Goal: Information Seeking & Learning: Learn about a topic

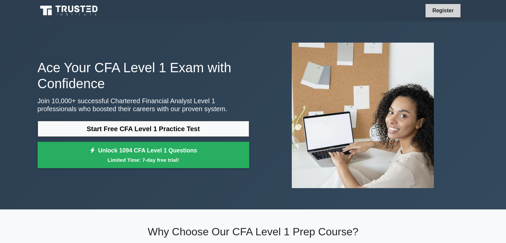
click at [443, 9] on link "Register" at bounding box center [442, 10] width 29 height 8
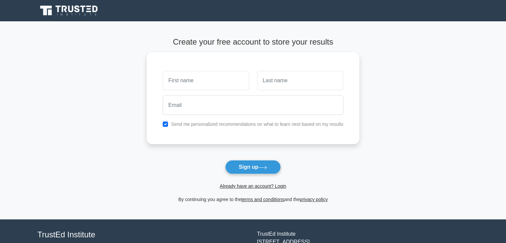
click at [243, 189] on span "Already have an account? Login" at bounding box center [252, 186] width 207 height 8
click at [243, 188] on link "Already have an account? Login" at bounding box center [252, 185] width 66 height 5
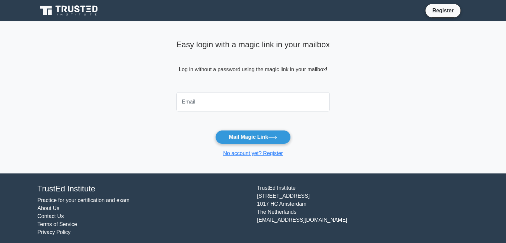
click at [238, 105] on input "email" at bounding box center [253, 101] width 154 height 19
type input "pritibansod2001@gmail.com"
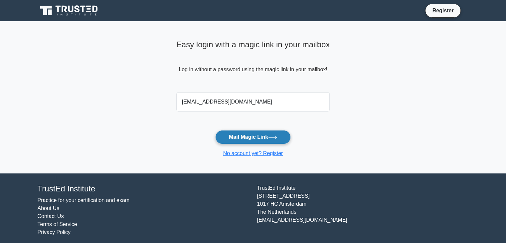
click at [242, 135] on button "Mail Magic Link" at bounding box center [252, 137] width 75 height 14
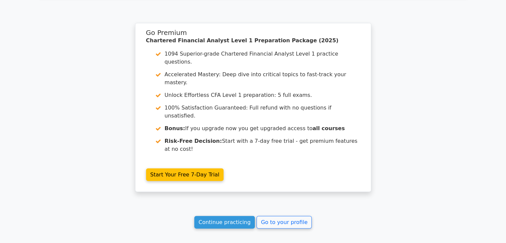
scroll to position [1583, 0]
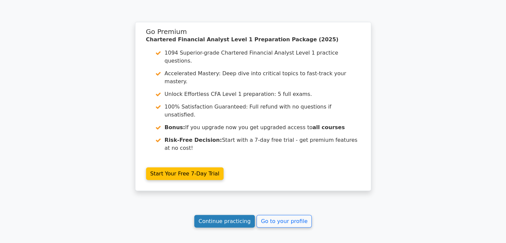
click at [227, 215] on link "Continue practicing" at bounding box center [224, 221] width 61 height 13
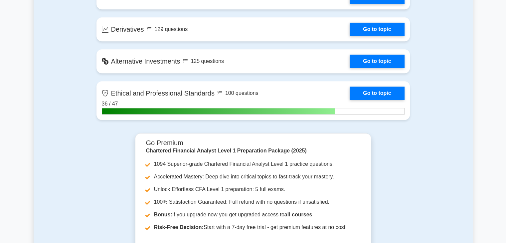
scroll to position [706, 0]
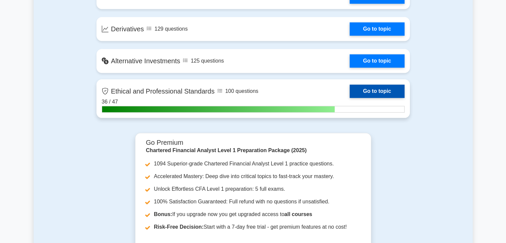
click at [363, 89] on link "Go to topic" at bounding box center [376, 90] width 55 height 13
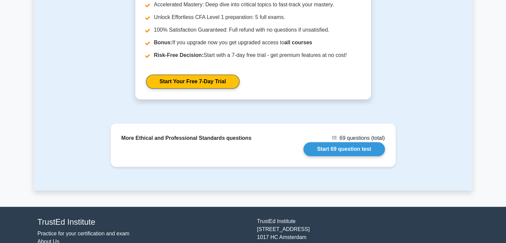
scroll to position [716, 0]
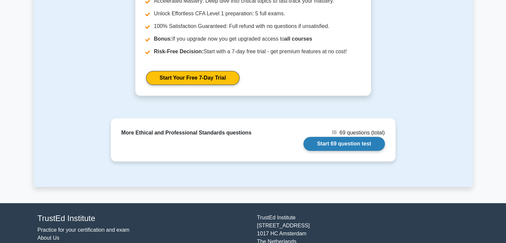
click at [340, 143] on link "Start 69 question test" at bounding box center [343, 144] width 81 height 14
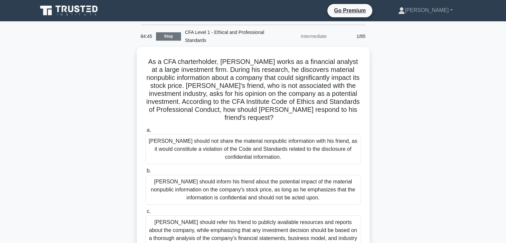
click at [170, 36] on link "Stop" at bounding box center [168, 36] width 25 height 8
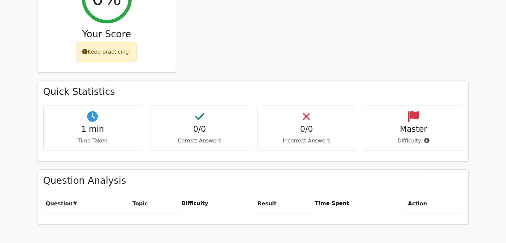
scroll to position [546, 0]
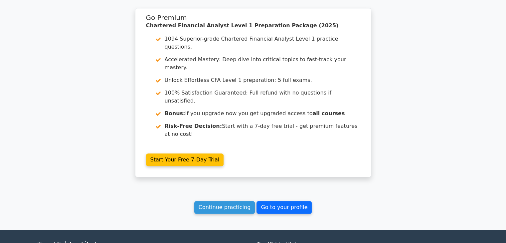
click at [282, 201] on link "Go to your profile" at bounding box center [283, 207] width 55 height 13
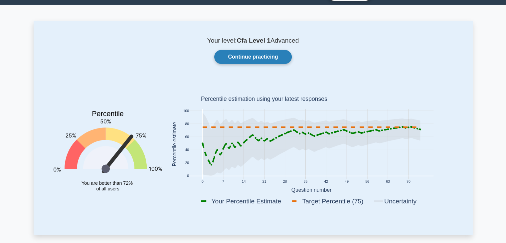
click at [245, 54] on link "Continue practicing" at bounding box center [252, 57] width 77 height 14
click at [242, 56] on link "Continue practicing" at bounding box center [252, 57] width 77 height 14
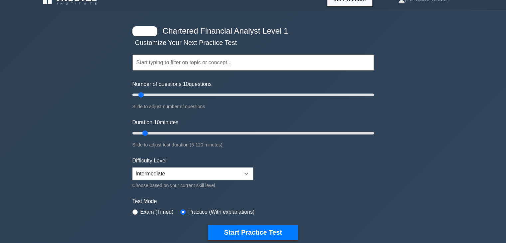
scroll to position [12, 0]
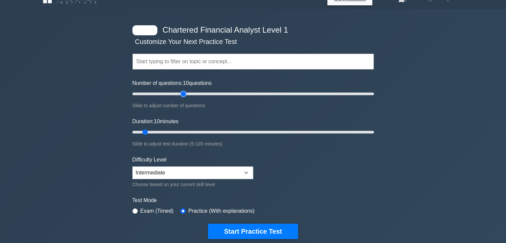
click at [186, 94] on input "Number of questions: 10 questions" at bounding box center [252, 94] width 241 height 8
drag, startPoint x: 184, startPoint y: 94, endPoint x: 190, endPoint y: 94, distance: 6.6
type input "50"
click at [190, 94] on input "Number of questions: 50 questions" at bounding box center [252, 94] width 241 height 8
drag, startPoint x: 145, startPoint y: 132, endPoint x: 180, endPoint y: 132, distance: 35.2
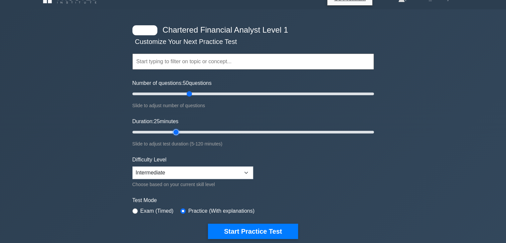
click at [180, 132] on input "Duration: 25 minutes" at bounding box center [252, 132] width 241 height 8
type input "30"
click at [183, 132] on input "Duration: 30 minutes" at bounding box center [252, 132] width 241 height 8
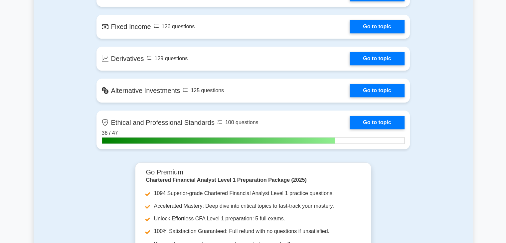
scroll to position [639, 0]
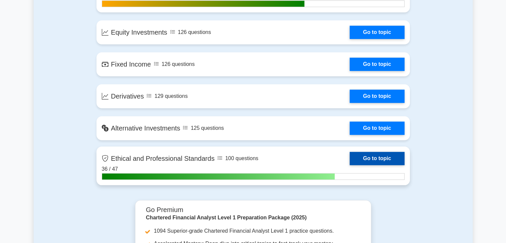
click at [349, 165] on link "Go to topic" at bounding box center [376, 158] width 55 height 13
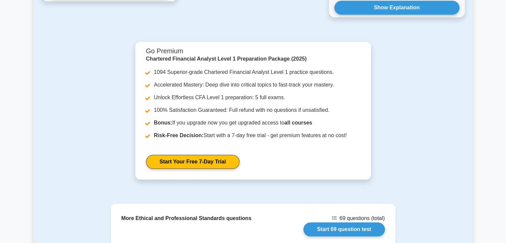
scroll to position [749, 0]
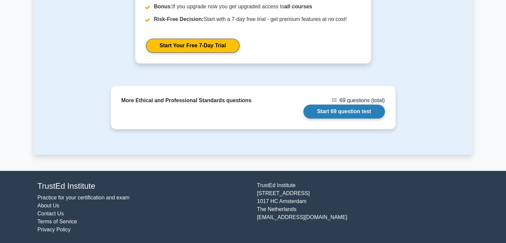
click at [338, 112] on link "Start 69 question test" at bounding box center [343, 111] width 81 height 14
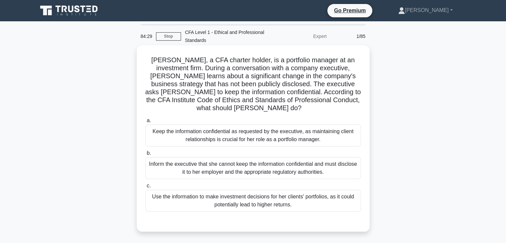
click at [269, 160] on div "Inform the executive that she cannot keep the information confidential and must…" at bounding box center [252, 168] width 215 height 22
click at [145, 155] on input "b. Inform the executive that she cannot keep the information confidential and m…" at bounding box center [145, 153] width 0 height 4
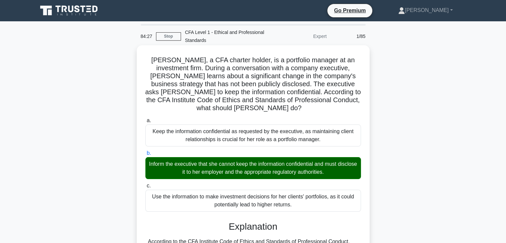
scroll to position [198, 0]
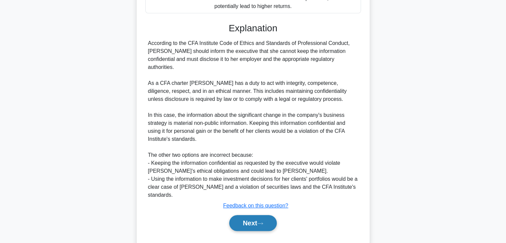
click at [260, 215] on button "Next" at bounding box center [253, 223] width 48 height 16
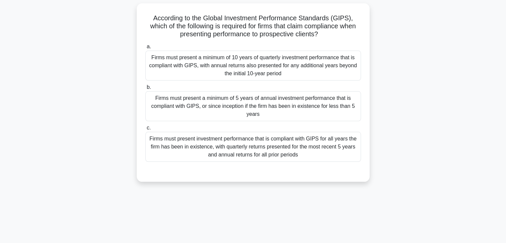
scroll to position [0, 0]
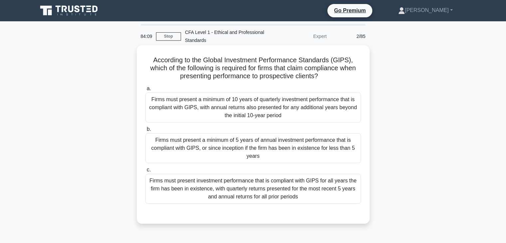
click at [257, 146] on div "Firms must present a minimum of 5 years of annual investment performance that i…" at bounding box center [252, 148] width 215 height 30
click at [145, 131] on input "b. Firms must present a minimum of 5 years of annual investment performance tha…" at bounding box center [145, 129] width 0 height 4
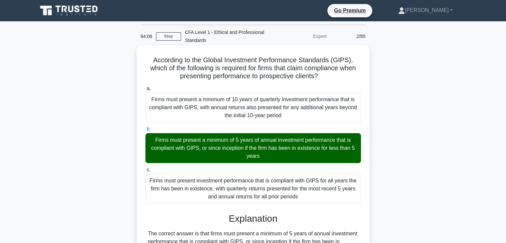
scroll to position [158, 0]
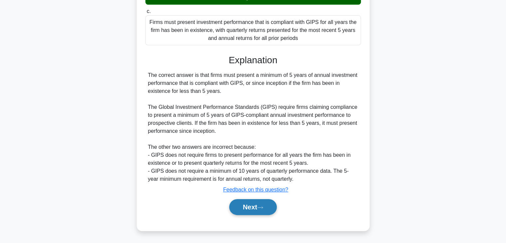
click at [251, 206] on button "Next" at bounding box center [253, 207] width 48 height 16
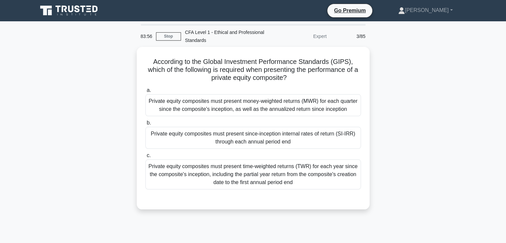
scroll to position [1, 0]
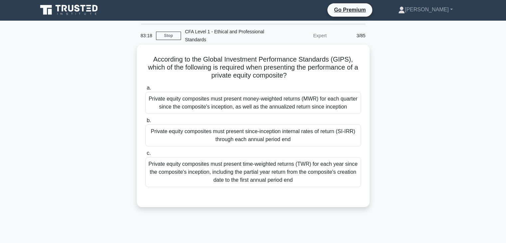
click at [267, 101] on div "Private equity composites must present money-weighted returns (MWR) for each qu…" at bounding box center [252, 103] width 215 height 22
click at [145, 90] on input "a. Private equity composites must present money-weighted returns (MWR) for each…" at bounding box center [145, 88] width 0 height 4
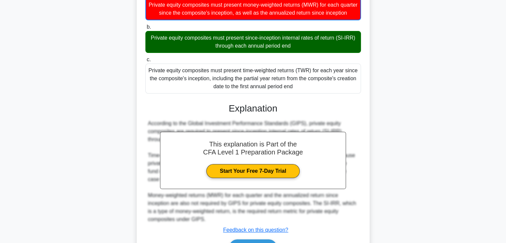
scroll to position [143, 0]
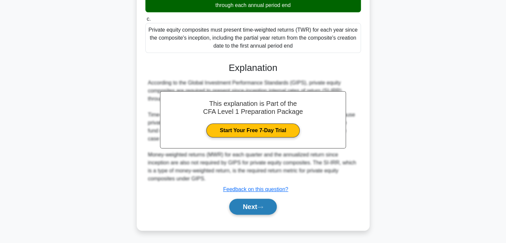
click at [246, 204] on button "Next" at bounding box center [253, 206] width 48 height 16
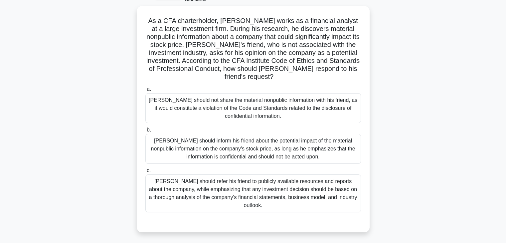
scroll to position [40, 0]
click at [252, 194] on div "Michael should refer his friend to publicly available resources and reports abo…" at bounding box center [252, 193] width 215 height 38
click at [145, 172] on input "c. Michael should refer his friend to publicly available resources and reports …" at bounding box center [145, 170] width 0 height 4
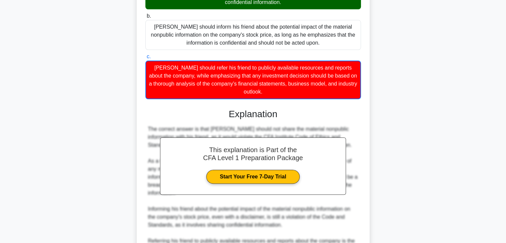
scroll to position [239, 0]
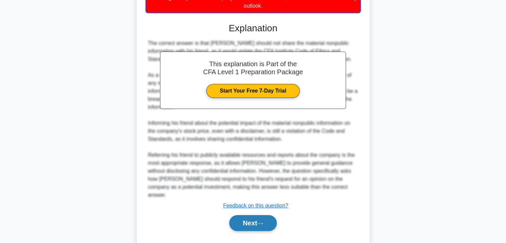
click at [248, 215] on button "Next" at bounding box center [253, 223] width 48 height 16
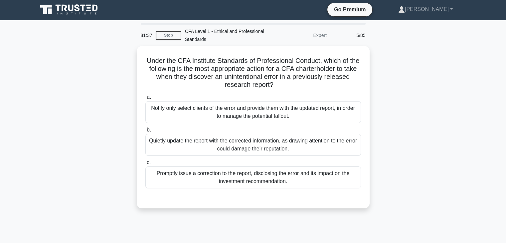
scroll to position [0, 0]
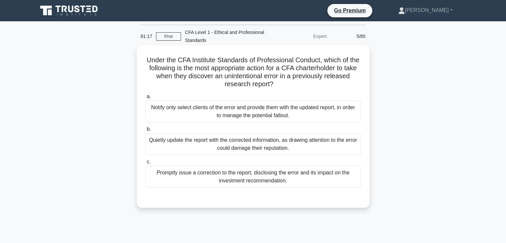
click at [247, 178] on div "Promptly issue a correction to the report, disclosing the error and its impact …" at bounding box center [252, 177] width 215 height 22
click at [145, 164] on input "c. Promptly issue a correction to the report, disclosing the error and its impa…" at bounding box center [145, 162] width 0 height 4
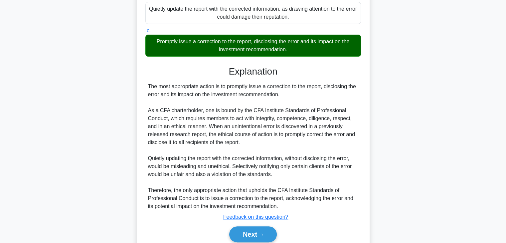
scroll to position [158, 0]
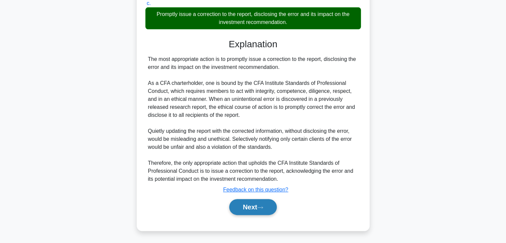
click at [243, 212] on button "Next" at bounding box center [253, 207] width 48 height 16
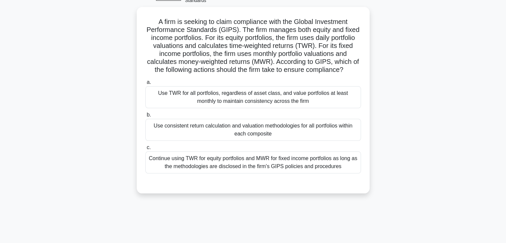
scroll to position [39, 0]
click at [257, 100] on div "Use TWR for all portfolios, regardless of asset class, and value portfolios at …" at bounding box center [252, 96] width 215 height 22
click at [145, 84] on input "a. Use TWR for all portfolios, regardless of asset class, and value portfolios …" at bounding box center [145, 81] width 0 height 4
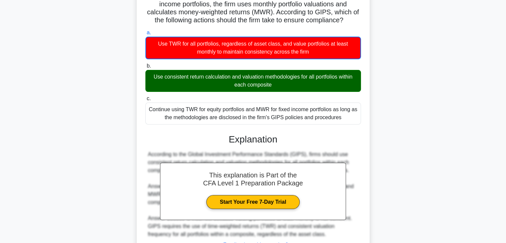
scroll to position [143, 0]
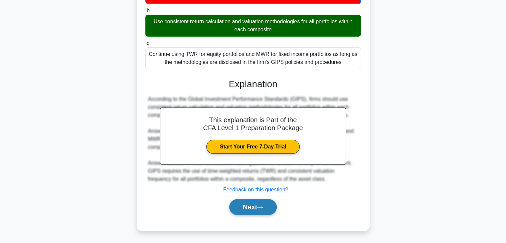
click at [254, 207] on button "Next" at bounding box center [253, 207] width 48 height 16
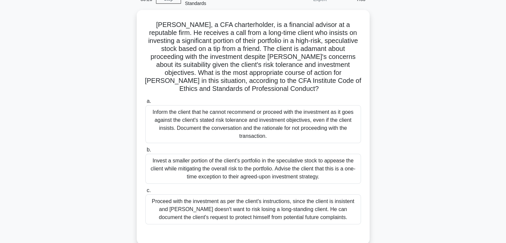
scroll to position [36, 0]
click at [247, 111] on div "Inform the client that he cannot recommend or proceed with the investment as it…" at bounding box center [252, 123] width 215 height 38
click at [145, 102] on input "a. Inform the client that he cannot recommend or proceed with the investment as…" at bounding box center [145, 100] width 0 height 4
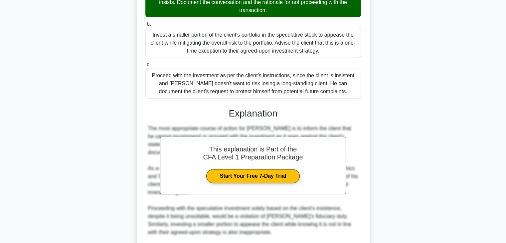
scroll to position [238, 0]
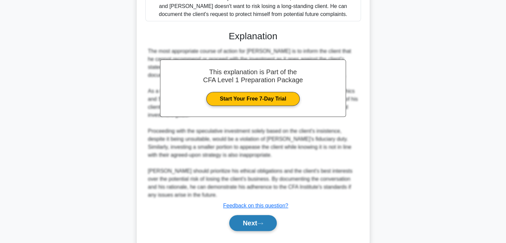
click at [253, 215] on button "Next" at bounding box center [253, 223] width 48 height 16
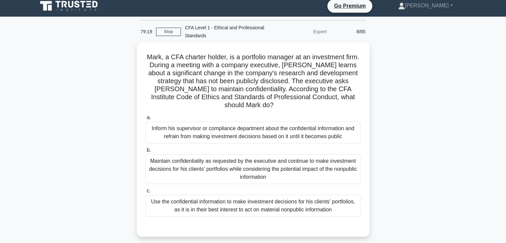
scroll to position [0, 0]
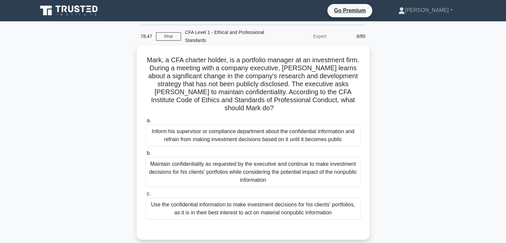
click at [253, 129] on div "Inform his supervisor or compliance department about the confidential informati…" at bounding box center [252, 135] width 215 height 22
click at [145, 123] on input "a. Inform his supervisor or compliance department about the confidential inform…" at bounding box center [145, 120] width 0 height 4
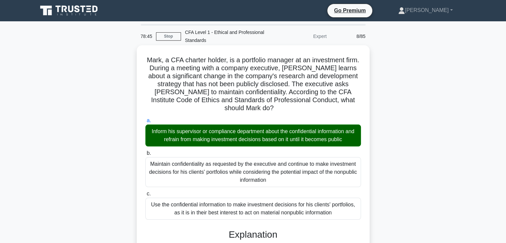
scroll to position [150, 0]
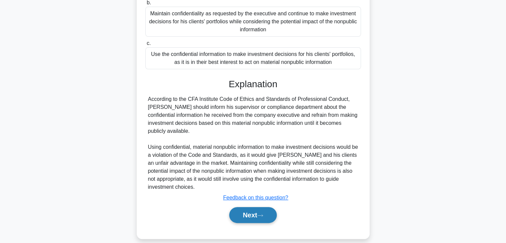
click at [258, 207] on button "Next" at bounding box center [253, 215] width 48 height 16
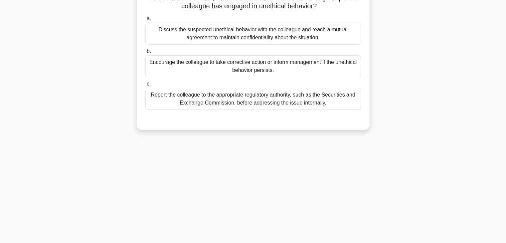
scroll to position [0, 0]
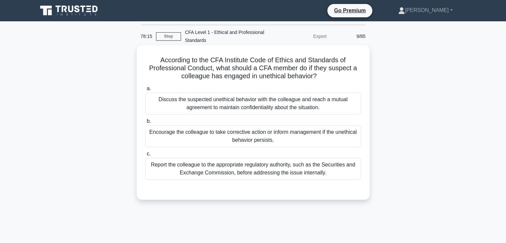
click at [257, 140] on div "Encourage the colleague to take corrective action or inform management if the u…" at bounding box center [252, 136] width 215 height 22
click at [145, 123] on input "b. Encourage the colleague to take corrective action or inform management if th…" at bounding box center [145, 121] width 0 height 4
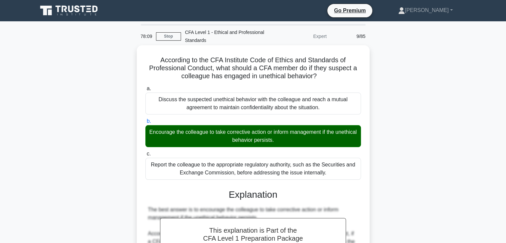
scroll to position [134, 0]
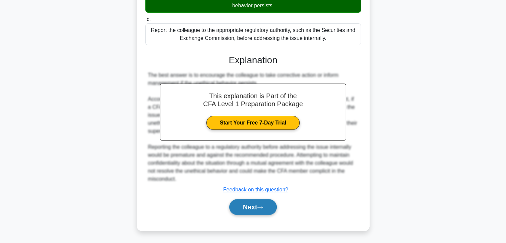
click at [255, 209] on button "Next" at bounding box center [253, 207] width 48 height 16
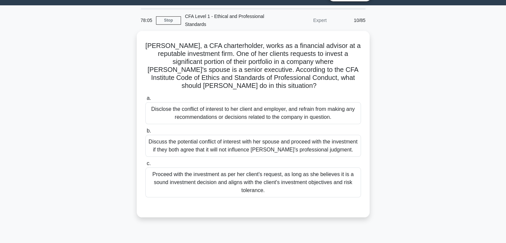
scroll to position [15, 0]
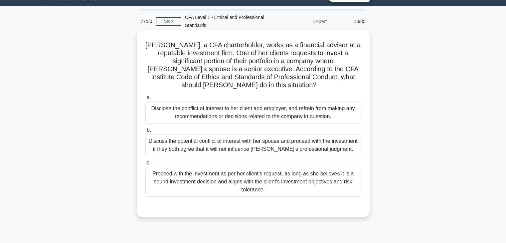
click at [262, 112] on div "Disclose the conflict of interest to her client and employer, and refrain from …" at bounding box center [252, 112] width 215 height 22
click at [145, 100] on input "a. Disclose the conflict of interest to her client and employer, and refrain fr…" at bounding box center [145, 97] width 0 height 4
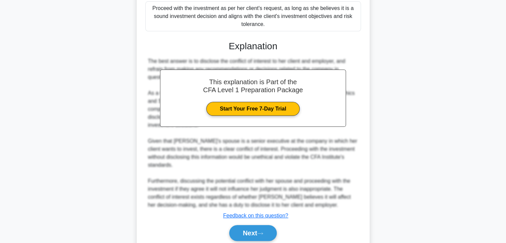
scroll to position [197, 0]
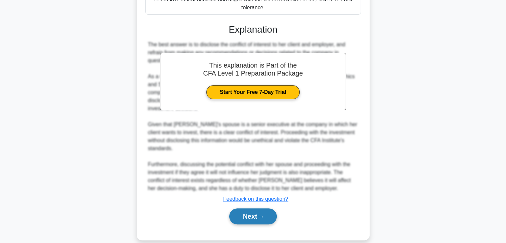
click at [252, 208] on button "Next" at bounding box center [253, 216] width 48 height 16
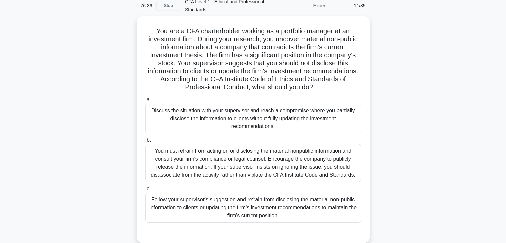
scroll to position [32, 0]
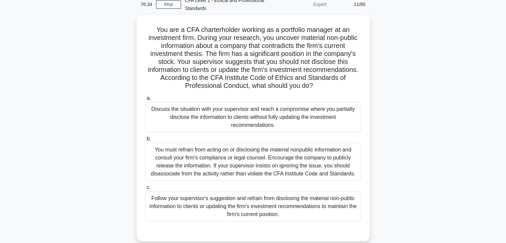
click at [262, 165] on div "You must refrain from acting on or disclosing the material nonpublic informatio…" at bounding box center [252, 162] width 215 height 38
click at [145, 141] on input "b. You must refrain from acting on or disclosing the material nonpublic informa…" at bounding box center [145, 139] width 0 height 4
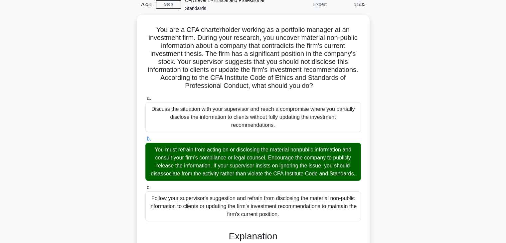
scroll to position [158, 0]
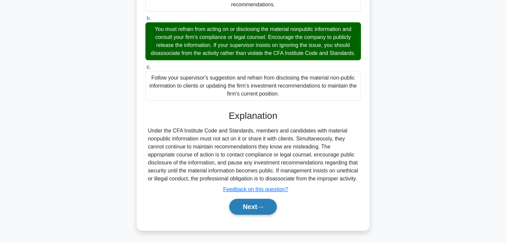
click at [255, 211] on button "Next" at bounding box center [253, 206] width 48 height 16
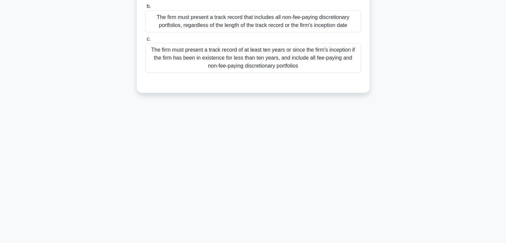
scroll to position [0, 0]
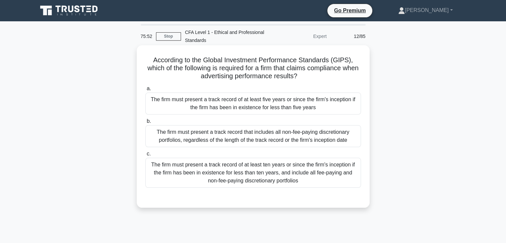
click at [231, 107] on div "The firm must present a track record of at least five years or since the firm's…" at bounding box center [252, 103] width 215 height 22
click at [145, 91] on input "a. The firm must present a track record of at least five years or since the fir…" at bounding box center [145, 88] width 0 height 4
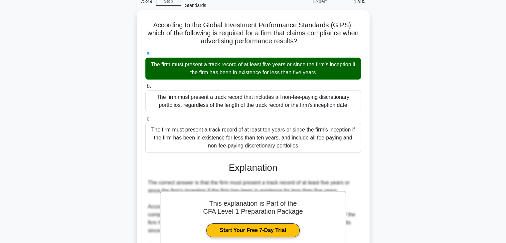
scroll to position [134, 0]
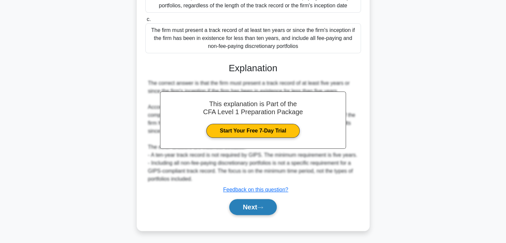
click at [253, 204] on button "Next" at bounding box center [253, 207] width 48 height 16
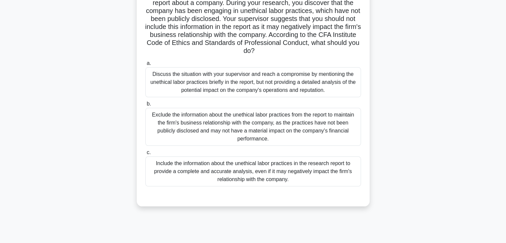
scroll to position [65, 0]
click at [230, 161] on div "Include the information about the unethical labor practices in the research rep…" at bounding box center [252, 171] width 215 height 30
click at [145, 154] on input "c. Include the information about the unethical labor practices in the research …" at bounding box center [145, 152] width 0 height 4
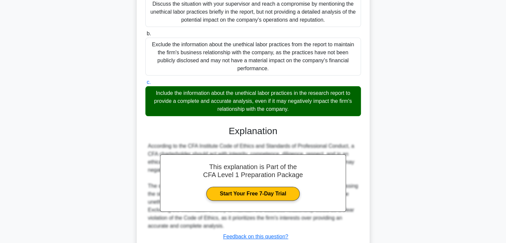
scroll to position [174, 0]
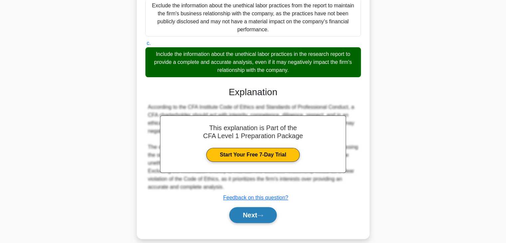
click at [254, 210] on button "Next" at bounding box center [253, 215] width 48 height 16
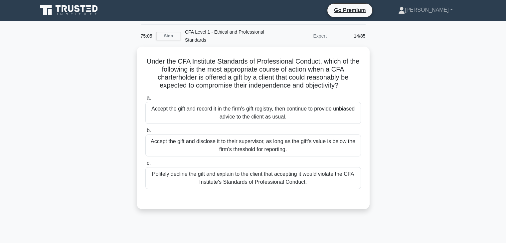
scroll to position [0, 0]
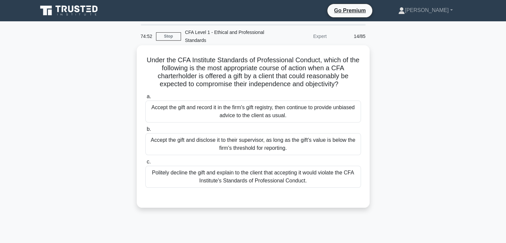
click at [242, 173] on div "Politely decline the gift and explain to the client that accepting it would vio…" at bounding box center [252, 177] width 215 height 22
click at [145, 164] on input "c. Politely decline the gift and explain to the client that accepting it would …" at bounding box center [145, 162] width 0 height 4
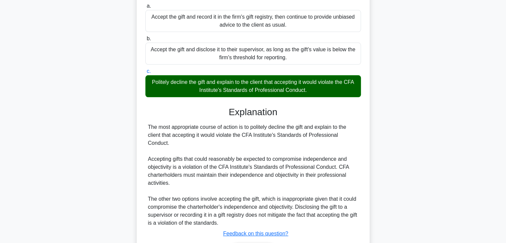
scroll to position [134, 0]
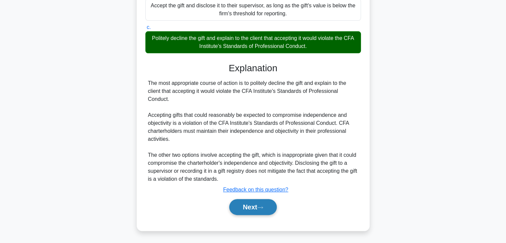
click at [251, 213] on button "Next" at bounding box center [253, 207] width 48 height 16
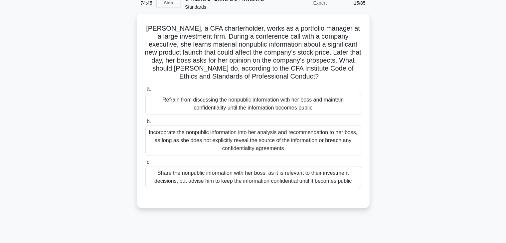
scroll to position [32, 0]
click at [219, 105] on div "Refrain from discussing the nonpublic information with her boss and maintain co…" at bounding box center [252, 103] width 215 height 22
click at [145, 91] on input "a. Refrain from discussing the nonpublic information with her boss and maintain…" at bounding box center [145, 88] width 0 height 4
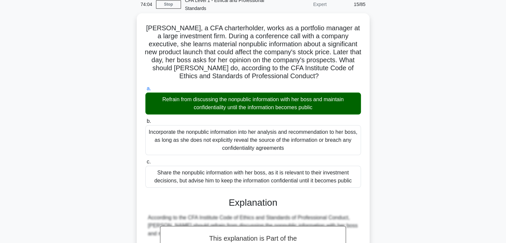
scroll to position [182, 0]
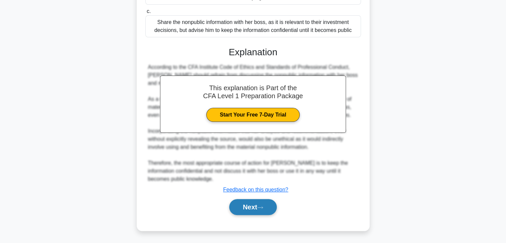
click at [247, 204] on button "Next" at bounding box center [253, 207] width 48 height 16
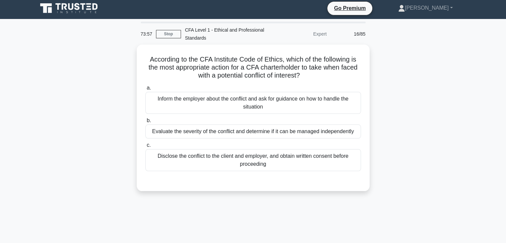
scroll to position [0, 0]
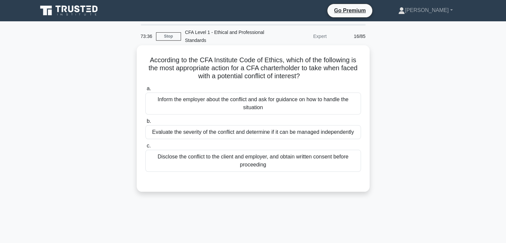
click at [255, 166] on div "Disclose the conflict to the client and employer, and obtain written consent be…" at bounding box center [252, 161] width 215 height 22
click at [145, 148] on input "c. Disclose the conflict to the client and employer, and obtain written consent…" at bounding box center [145, 146] width 0 height 4
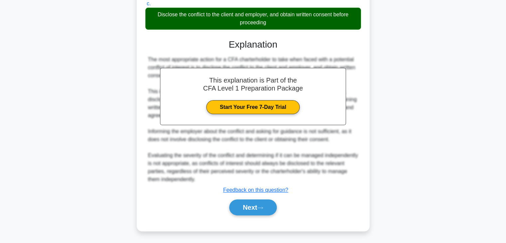
scroll to position [142, 0]
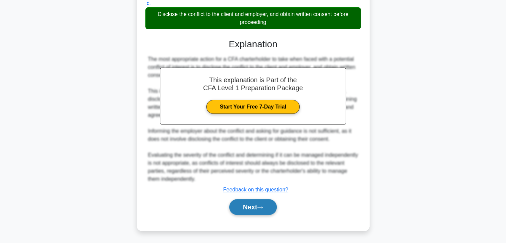
click at [251, 204] on button "Next" at bounding box center [253, 207] width 48 height 16
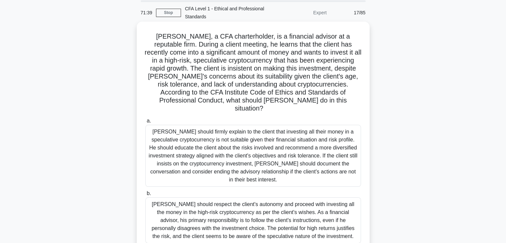
scroll to position [23, 0]
click at [262, 161] on div "Matthew should firmly explain to the client that investing all their money in a…" at bounding box center [252, 156] width 215 height 62
click at [145, 123] on input "a. Matthew should firmly explain to the client that investing all their money i…" at bounding box center [145, 121] width 0 height 4
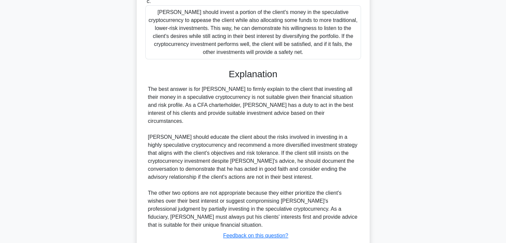
scroll to position [302, 0]
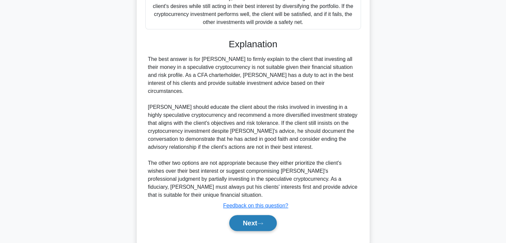
click at [240, 215] on button "Next" at bounding box center [253, 223] width 48 height 16
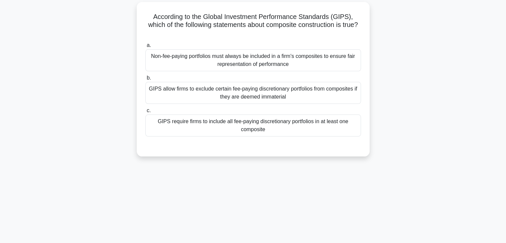
scroll to position [0, 0]
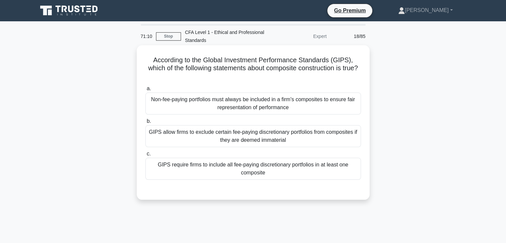
click at [248, 168] on div "GIPS require firms to include all fee-paying discretionary portfolios in at lea…" at bounding box center [252, 169] width 215 height 22
click at [145, 156] on input "c. GIPS require firms to include all fee-paying discretionary portfolios in at …" at bounding box center [145, 154] width 0 height 4
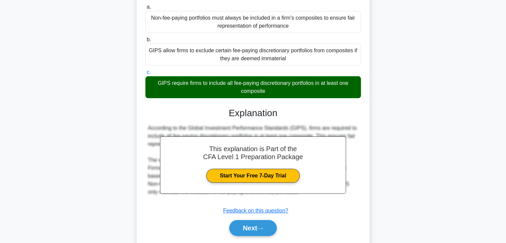
scroll to position [117, 0]
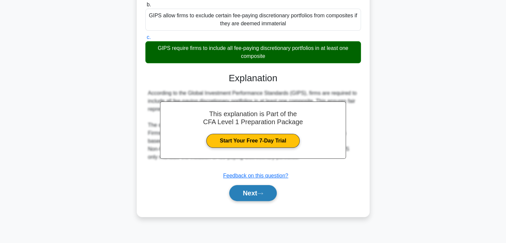
click at [249, 197] on button "Next" at bounding box center [253, 193] width 48 height 16
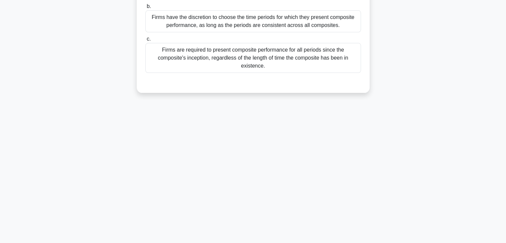
scroll to position [0, 0]
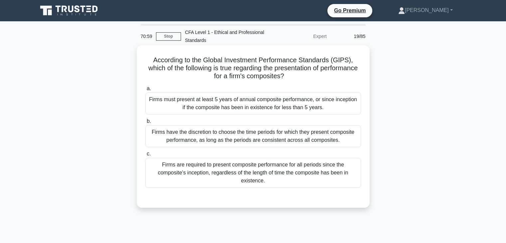
click at [263, 104] on div "Firms must present at least 5 years of annual composite performance, or since i…" at bounding box center [252, 103] width 215 height 22
click at [145, 91] on input "a. Firms must present at least 5 years of annual composite performance, or sinc…" at bounding box center [145, 88] width 0 height 4
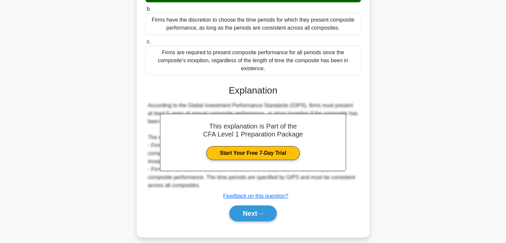
scroll to position [118, 0]
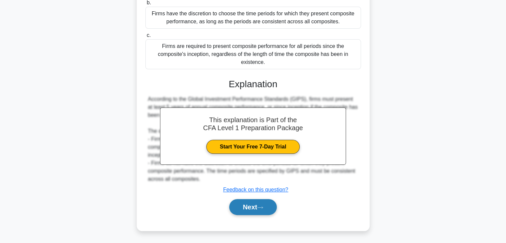
click at [249, 206] on button "Next" at bounding box center [253, 207] width 48 height 16
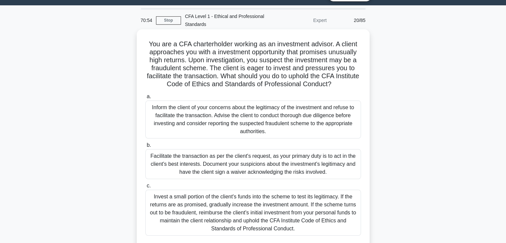
scroll to position [0, 0]
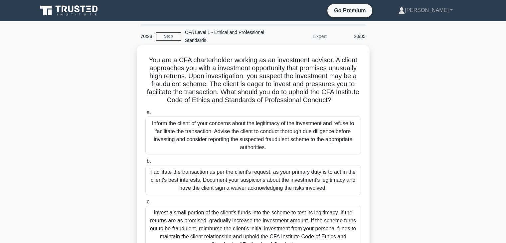
click at [266, 136] on div "Inform the client of your concerns about the legitimacy of the investment and r…" at bounding box center [252, 135] width 215 height 38
click at [145, 115] on input "a. Inform the client of your concerns about the legitimacy of the investment an…" at bounding box center [145, 112] width 0 height 4
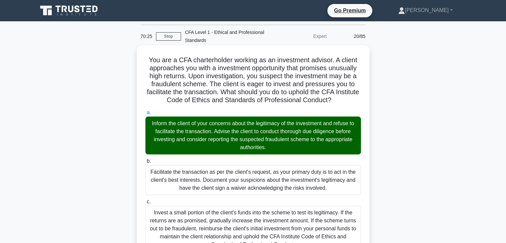
scroll to position [262, 0]
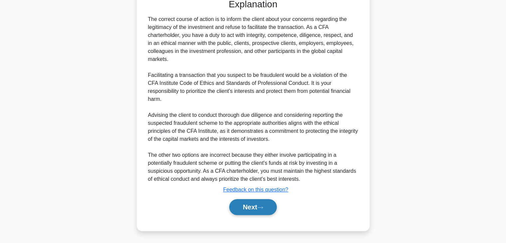
click at [249, 205] on button "Next" at bounding box center [253, 207] width 48 height 16
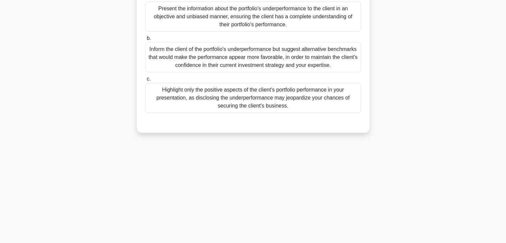
scroll to position [0, 0]
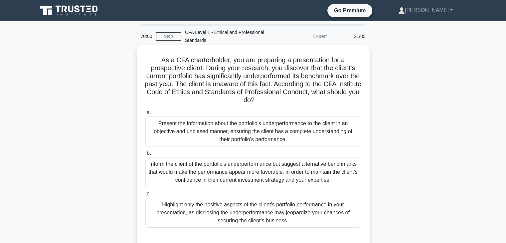
click at [254, 141] on div "Present the information about the portfolio's underperformance to the client in…" at bounding box center [252, 131] width 215 height 30
click at [145, 115] on input "a. Present the information about the portfolio's underperformance to the client…" at bounding box center [145, 112] width 0 height 4
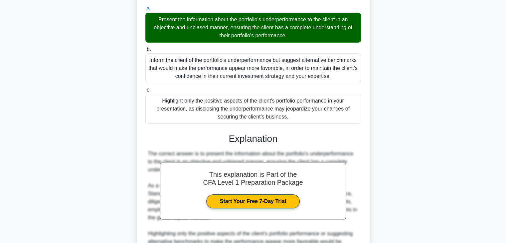
scroll to position [211, 0]
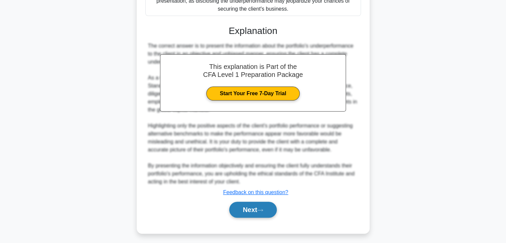
click at [249, 212] on button "Next" at bounding box center [253, 209] width 48 height 16
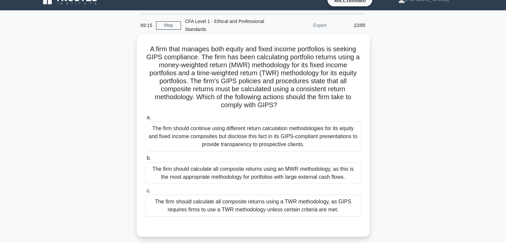
scroll to position [12, 0]
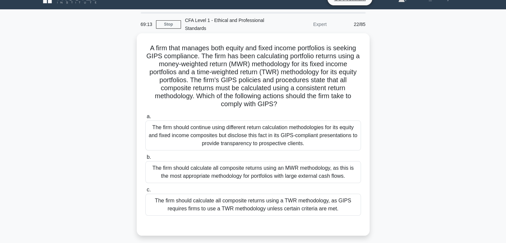
click at [261, 204] on div "The firm should calculate all composite returns using a TWR methodology, as GIP…" at bounding box center [252, 204] width 215 height 22
click at [145, 192] on input "c. The firm should calculate all composite returns using a TWR methodology, as …" at bounding box center [145, 190] width 0 height 4
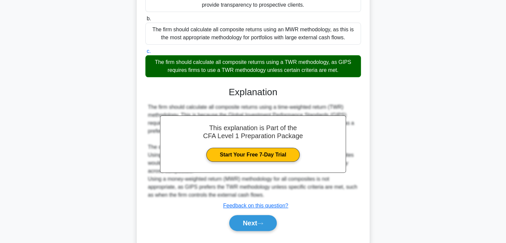
scroll to position [166, 0]
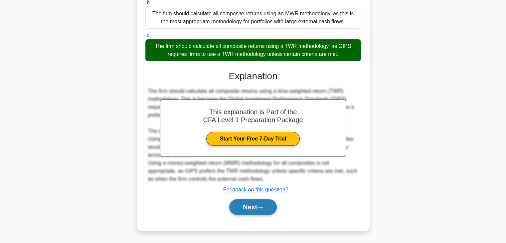
click at [257, 206] on button "Next" at bounding box center [253, 207] width 48 height 16
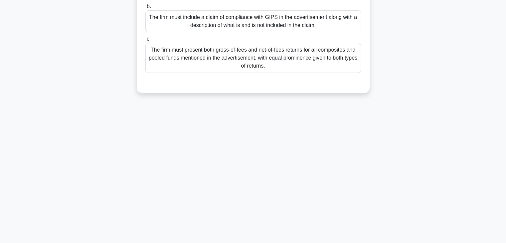
scroll to position [0, 0]
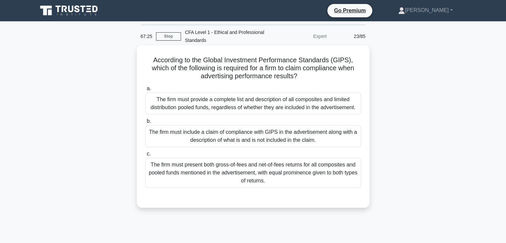
click at [259, 109] on div "The firm must provide a complete list and description of all composites and lim…" at bounding box center [252, 103] width 215 height 22
click at [145, 91] on input "a. The firm must provide a complete list and description of all composites and …" at bounding box center [145, 88] width 0 height 4
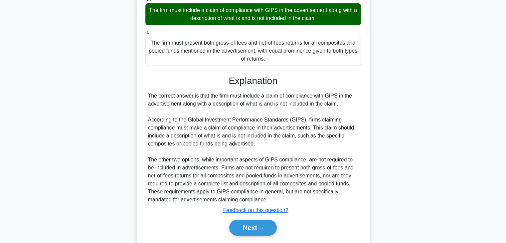
scroll to position [151, 0]
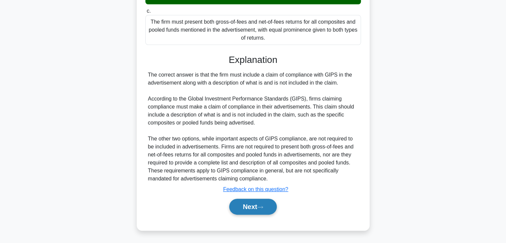
click at [253, 208] on button "Next" at bounding box center [253, 206] width 48 height 16
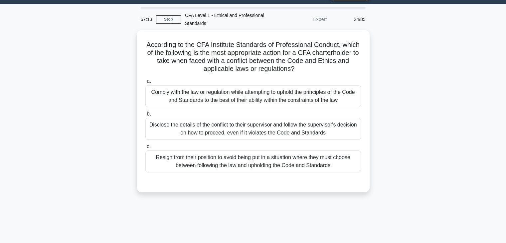
scroll to position [0, 0]
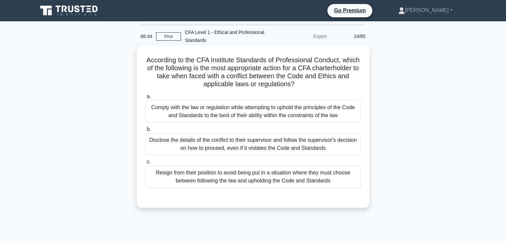
click at [243, 111] on div "Comply with the law or regulation while attempting to uphold the principles of …" at bounding box center [252, 111] width 215 height 22
click at [145, 99] on input "a. Comply with the law or regulation while attempting to uphold the principles …" at bounding box center [145, 96] width 0 height 4
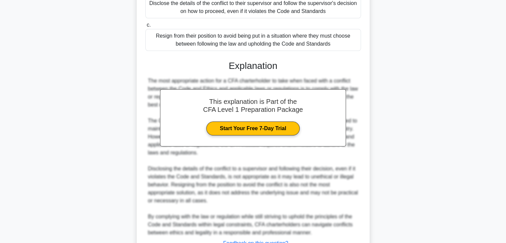
scroll to position [190, 0]
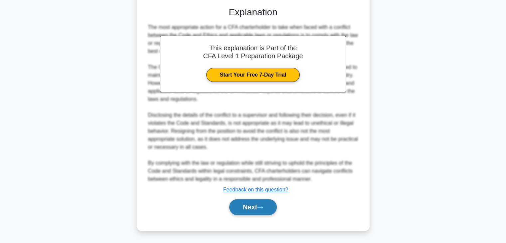
click at [254, 210] on button "Next" at bounding box center [253, 207] width 48 height 16
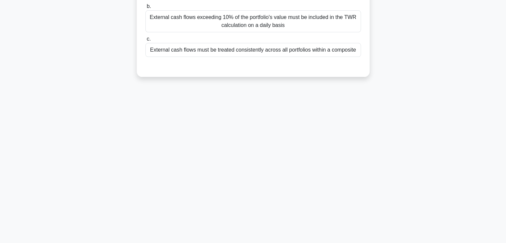
scroll to position [0, 0]
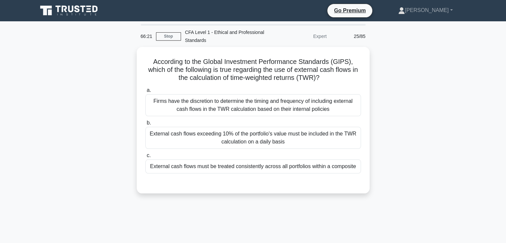
click at [252, 167] on div "External cash flows must be treated consistently across all portfolios within a…" at bounding box center [252, 166] width 215 height 14
click at [145, 158] on input "c. External cash flows must be treated consistently across all portfolios withi…" at bounding box center [145, 155] width 0 height 4
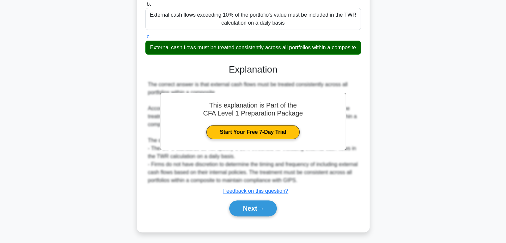
scroll to position [126, 0]
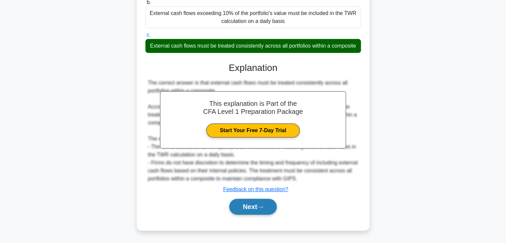
click at [256, 208] on button "Next" at bounding box center [253, 206] width 48 height 16
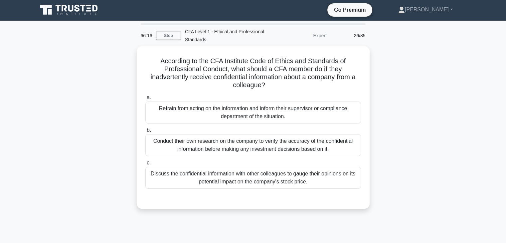
scroll to position [0, 0]
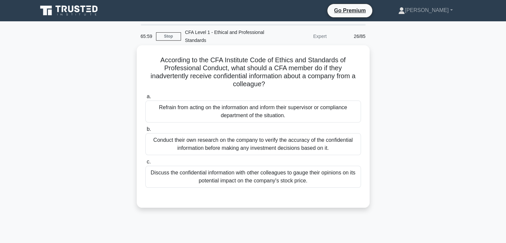
click at [238, 115] on div "Refrain from acting on the information and inform their supervisor or complianc…" at bounding box center [252, 111] width 215 height 22
click at [145, 99] on input "a. Refrain from acting on the information and inform their supervisor or compli…" at bounding box center [145, 96] width 0 height 4
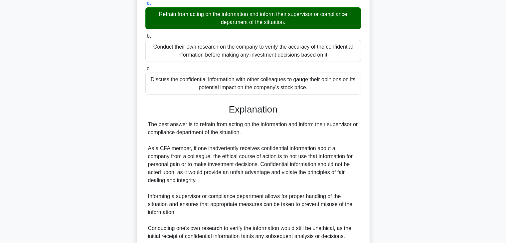
scroll to position [182, 0]
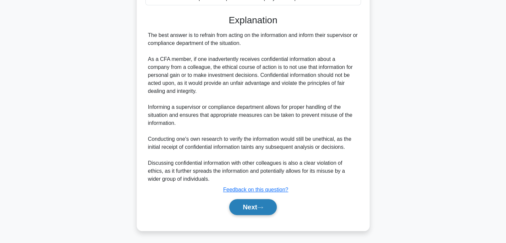
click at [256, 208] on button "Next" at bounding box center [253, 207] width 48 height 16
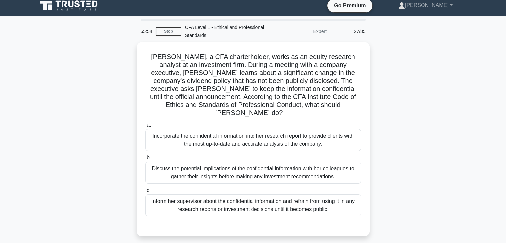
scroll to position [5, 0]
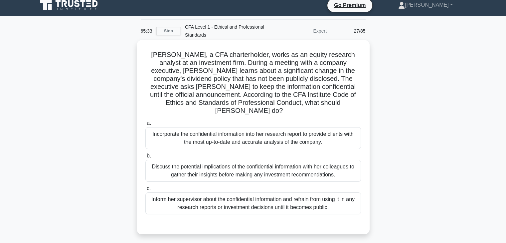
click at [243, 192] on div "Inform her supervisor about the confidential information and refrain from using…" at bounding box center [252, 203] width 215 height 22
click at [145, 190] on input "c. Inform her supervisor about the confidential information and refrain from us…" at bounding box center [145, 188] width 0 height 4
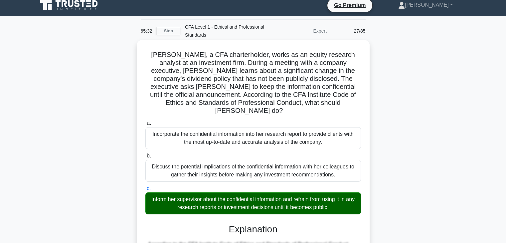
scroll to position [182, 0]
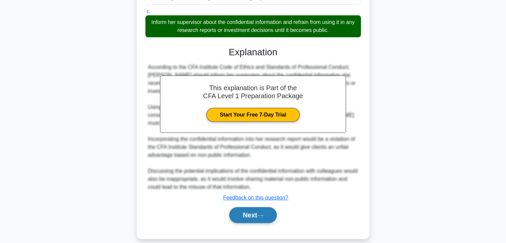
click at [252, 209] on button "Next" at bounding box center [253, 215] width 48 height 16
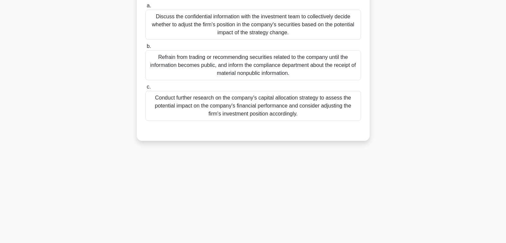
scroll to position [0, 0]
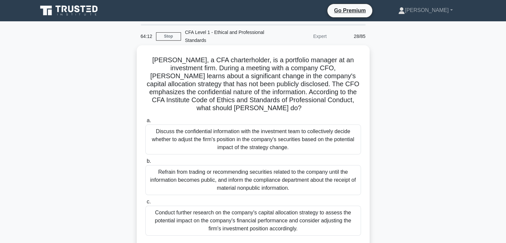
click at [263, 176] on div "Refrain from trading or recommending securities related to the company until th…" at bounding box center [252, 180] width 215 height 30
click at [145, 163] on input "b. Refrain from trading or recommending securities related to the company until…" at bounding box center [145, 161] width 0 height 4
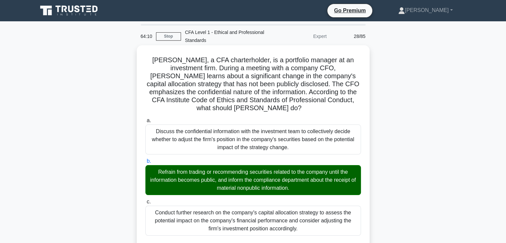
scroll to position [214, 0]
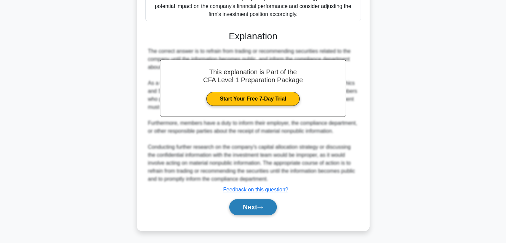
click at [257, 199] on button "Next" at bounding box center [253, 207] width 48 height 16
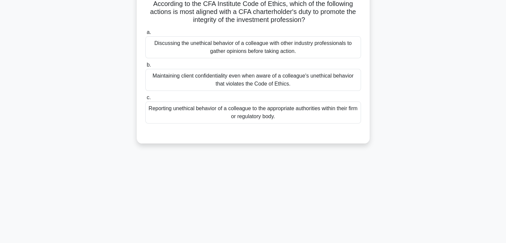
scroll to position [0, 0]
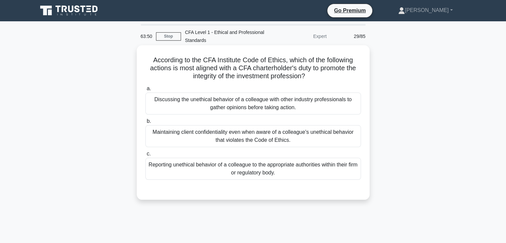
click at [265, 176] on div "Reporting unethical behavior of a colleague to the appropriate authorities with…" at bounding box center [252, 169] width 215 height 22
click at [145, 156] on input "c. Reporting unethical behavior of a colleague to the appropriate authorities w…" at bounding box center [145, 154] width 0 height 4
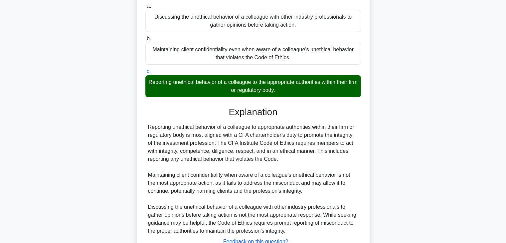
scroll to position [134, 0]
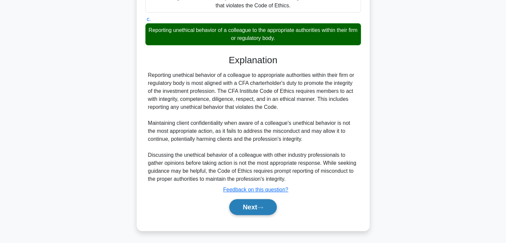
click at [255, 208] on button "Next" at bounding box center [253, 207] width 48 height 16
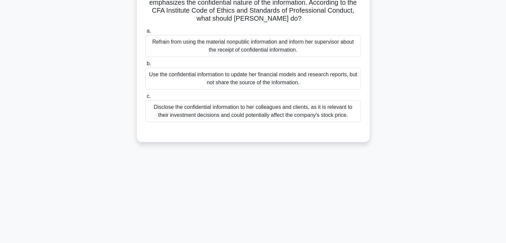
scroll to position [36, 0]
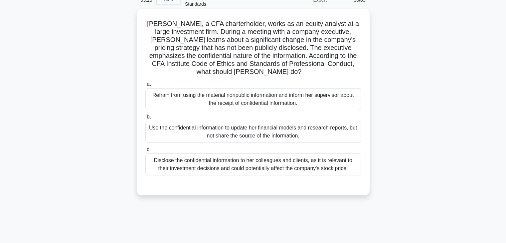
click at [277, 100] on div "Refrain from using the material nonpublic information and inform her supervisor…" at bounding box center [252, 99] width 215 height 22
click at [145, 86] on input "a. Refrain from using the material nonpublic information and inform her supervi…" at bounding box center [145, 84] width 0 height 4
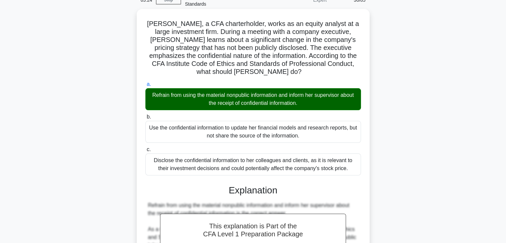
scroll to position [214, 0]
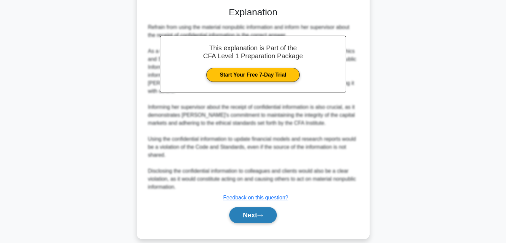
click at [254, 207] on button "Next" at bounding box center [253, 215] width 48 height 16
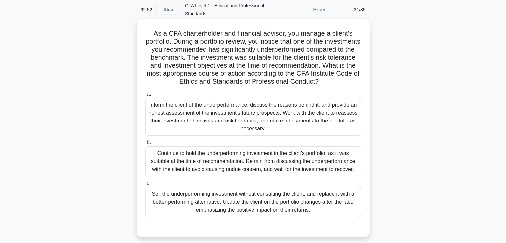
scroll to position [27, 0]
click at [257, 130] on div "Inform the client of the underperformance, discuss the reasons behind it, and p…" at bounding box center [252, 117] width 215 height 38
click at [145, 96] on input "a. Inform the client of the underperformance, discuss the reasons behind it, an…" at bounding box center [145, 94] width 0 height 4
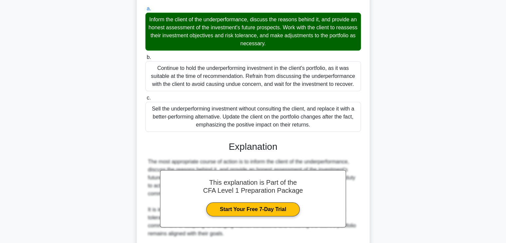
scroll to position [222, 0]
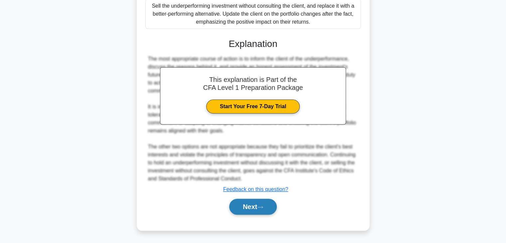
click at [245, 205] on button "Next" at bounding box center [253, 206] width 48 height 16
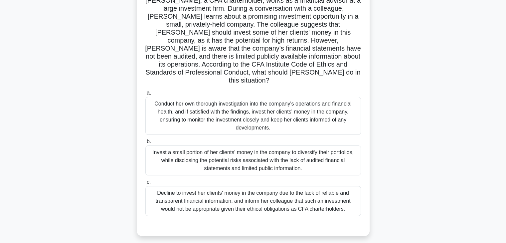
scroll to position [61, 0]
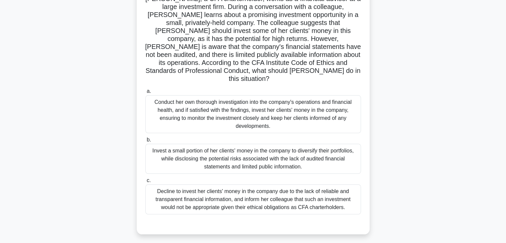
click at [254, 186] on div "Decline to invest her clients' money in the company due to the lack of reliable…" at bounding box center [252, 199] width 215 height 30
click at [145, 183] on input "c. Decline to invest her clients' money in the company due to the lack of relia…" at bounding box center [145, 180] width 0 height 4
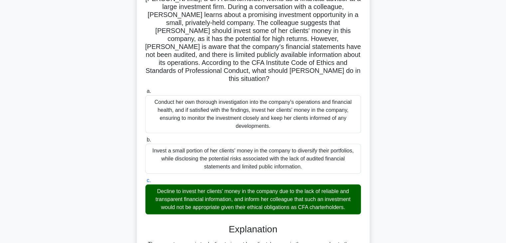
scroll to position [262, 0]
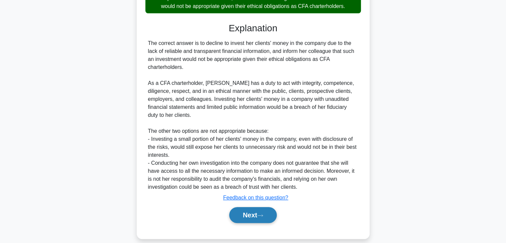
click at [253, 207] on button "Next" at bounding box center [253, 215] width 48 height 16
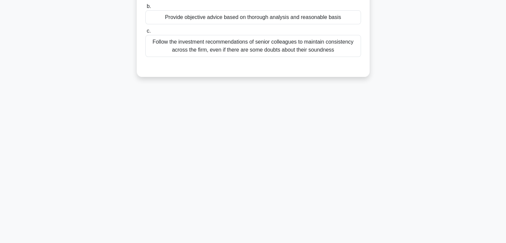
scroll to position [0, 0]
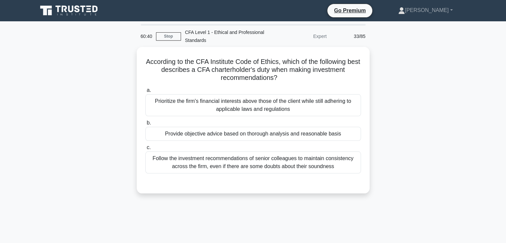
click at [255, 134] on div "Provide objective advice based on thorough analysis and reasonable basis" at bounding box center [252, 134] width 215 height 14
click at [145, 125] on input "b. Provide objective advice based on thorough analysis and reasonable basis" at bounding box center [145, 123] width 0 height 4
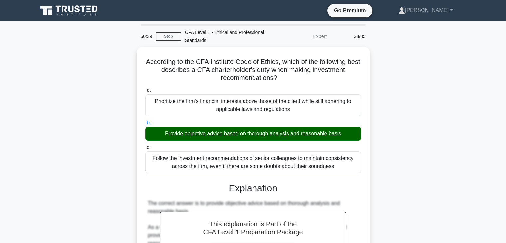
scroll to position [142, 0]
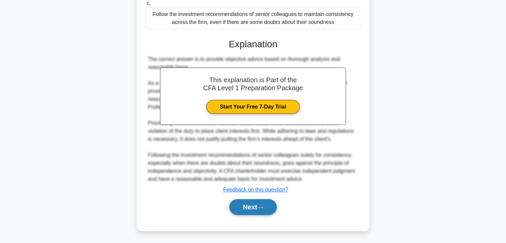
click at [245, 205] on button "Next" at bounding box center [253, 207] width 48 height 16
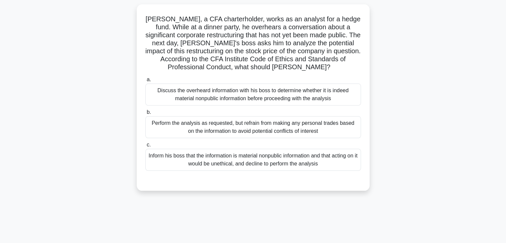
scroll to position [0, 0]
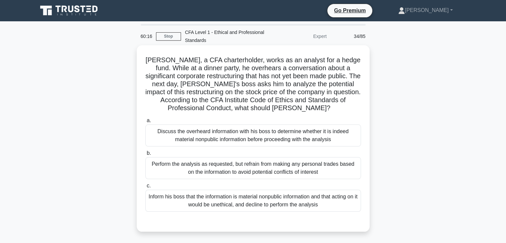
click at [257, 202] on div "Inform his boss that the information is material nonpublic information and that…" at bounding box center [252, 200] width 215 height 22
click at [145, 188] on input "c. Inform his boss that the information is material nonpublic information and t…" at bounding box center [145, 186] width 0 height 4
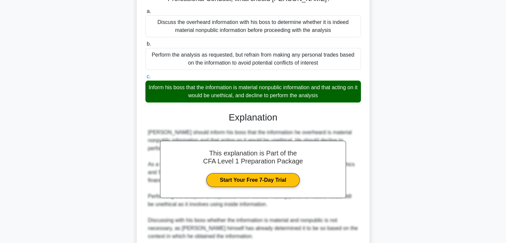
scroll to position [166, 0]
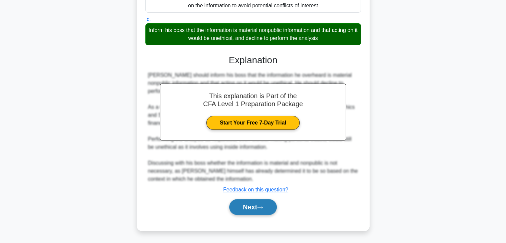
click at [257, 211] on button "Next" at bounding box center [253, 207] width 48 height 16
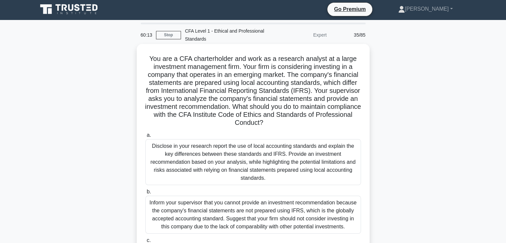
scroll to position [0, 0]
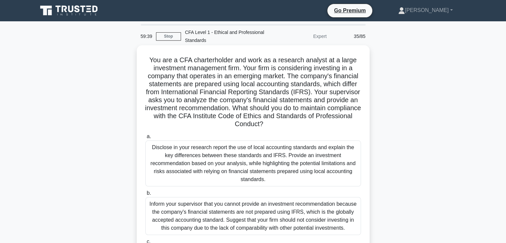
click at [257, 162] on div "Disclose in your research report the use of local accounting standards and expl…" at bounding box center [252, 163] width 215 height 46
click at [145, 139] on input "a. Disclose in your research report the use of local accounting standards and e…" at bounding box center [145, 136] width 0 height 4
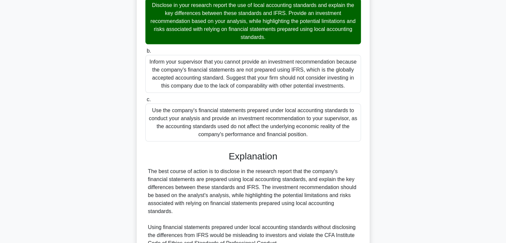
scroll to position [246, 0]
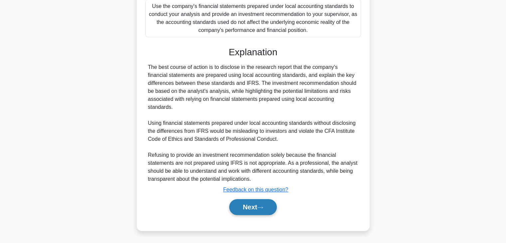
click at [245, 209] on button "Next" at bounding box center [253, 207] width 48 height 16
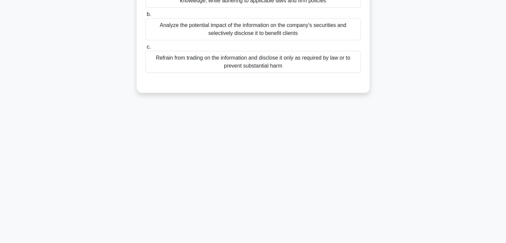
scroll to position [0, 0]
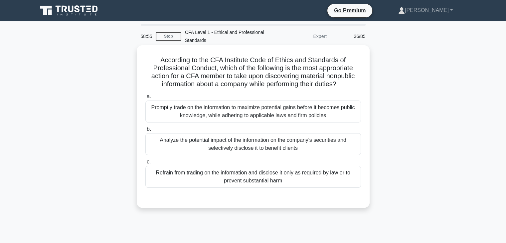
click at [227, 176] on div "Refrain from trading on the information and disclose it only as required by law…" at bounding box center [252, 177] width 215 height 22
click at [145, 164] on input "c. Refrain from trading on the information and disclose it only as required by …" at bounding box center [145, 162] width 0 height 4
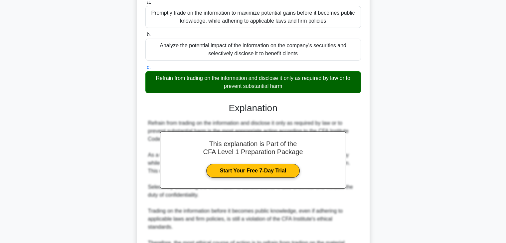
scroll to position [166, 0]
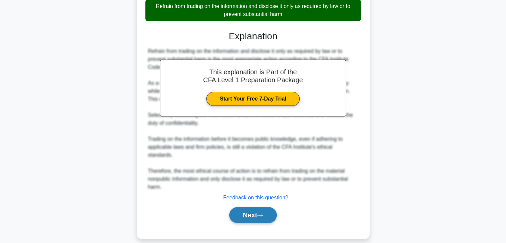
click at [247, 207] on button "Next" at bounding box center [253, 215] width 48 height 16
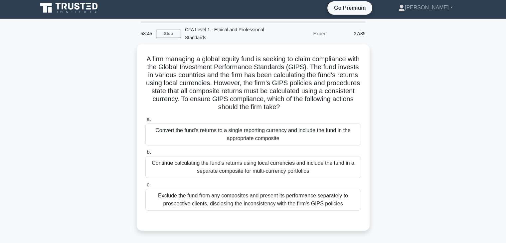
scroll to position [4, 0]
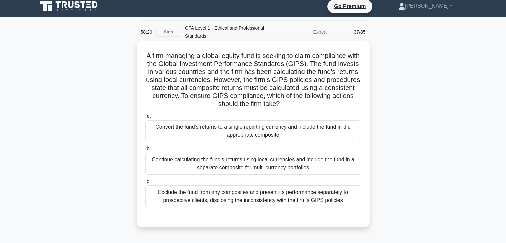
click at [252, 133] on div "Convert the fund's returns to a single reporting currency and include the fund …" at bounding box center [252, 131] width 215 height 22
click at [145, 118] on input "a. Convert the fund's returns to a single reporting currency and include the fu…" at bounding box center [145, 116] width 0 height 4
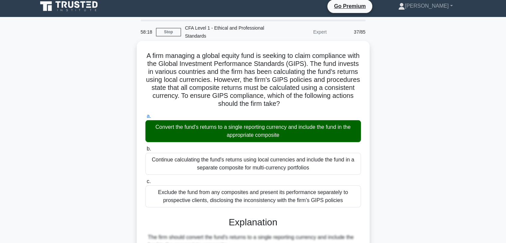
scroll to position [182, 0]
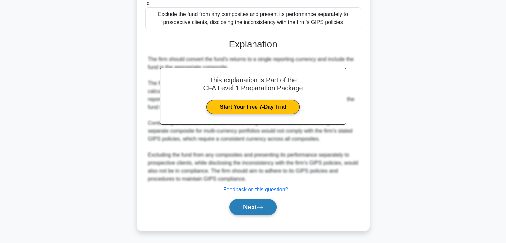
click at [248, 209] on button "Next" at bounding box center [253, 207] width 48 height 16
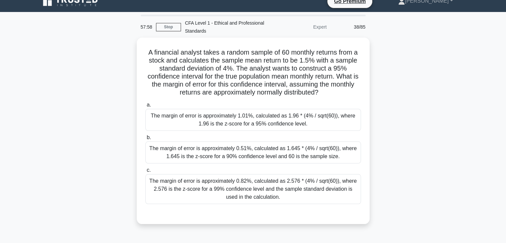
scroll to position [9, 0]
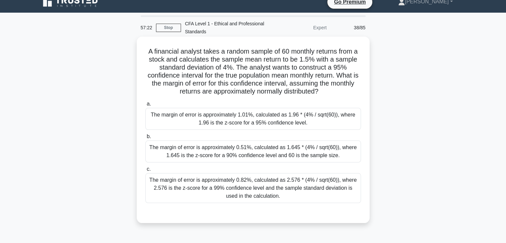
click at [259, 121] on div "The margin of error is approximately 1.01%, calculated as 1.96 * (4% / sqrt(60)…" at bounding box center [252, 119] width 215 height 22
click at [145, 106] on input "a. The margin of error is approximately 1.01%, calculated as 1.96 * (4% / sqrt(…" at bounding box center [145, 104] width 0 height 4
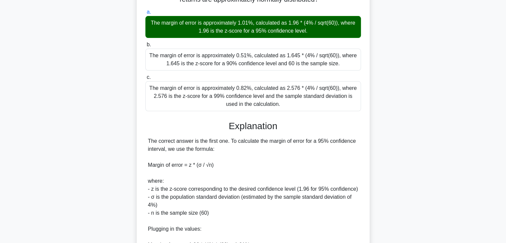
scroll to position [214, 0]
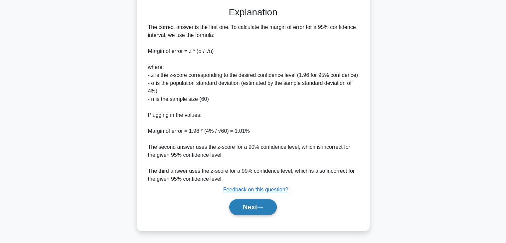
click at [263, 210] on button "Next" at bounding box center [253, 207] width 48 height 16
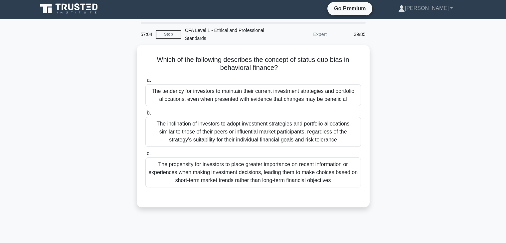
scroll to position [0, 0]
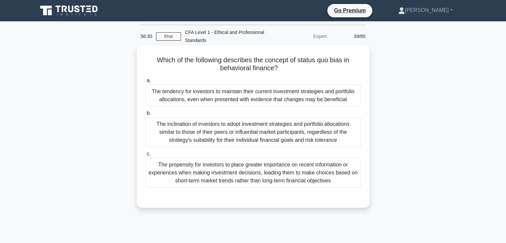
click at [277, 105] on div "The tendency for investors to maintain their current investment strategies and …" at bounding box center [252, 95] width 215 height 22
click at [145, 83] on input "a. The tendency for investors to maintain their current investment strategies a…" at bounding box center [145, 80] width 0 height 4
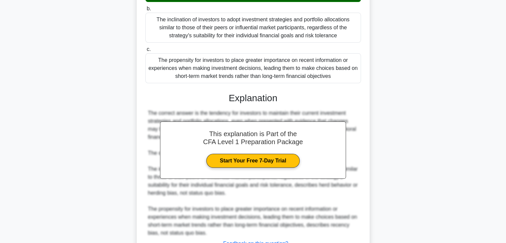
scroll to position [166, 0]
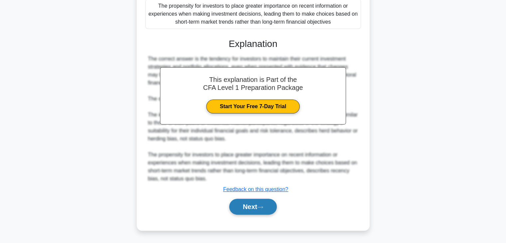
click at [263, 200] on button "Next" at bounding box center [253, 206] width 48 height 16
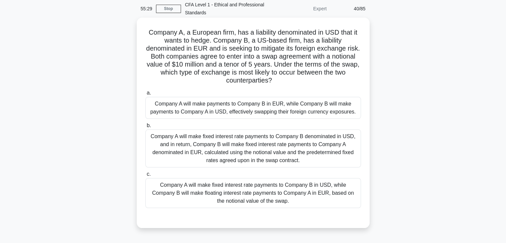
scroll to position [27, 0]
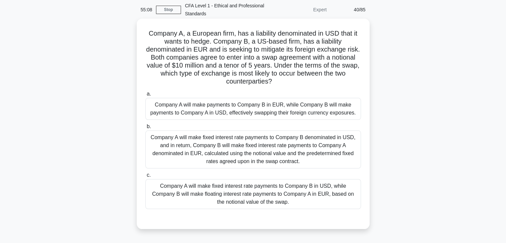
click at [272, 156] on div "Company A will make fixed interest rate payments to Company B denominated in US…" at bounding box center [252, 149] width 215 height 38
click at [145, 129] on input "b. Company A will make fixed interest rate payments to Company B denominated in…" at bounding box center [145, 126] width 0 height 4
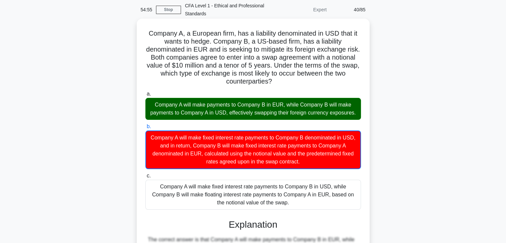
scroll to position [207, 0]
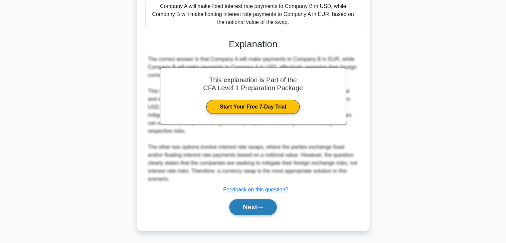
click at [262, 202] on button "Next" at bounding box center [253, 207] width 48 height 16
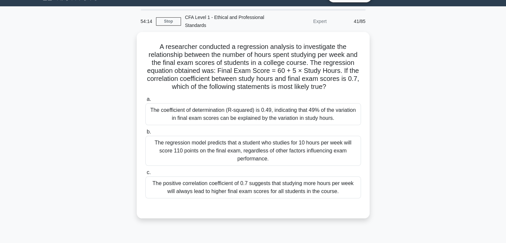
scroll to position [16, 0]
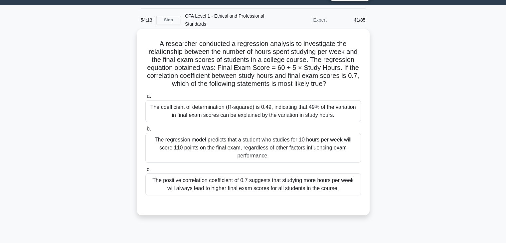
click at [256, 179] on div "The positive correlation coefficient of 0.7 suggests that studying more hours p…" at bounding box center [252, 184] width 215 height 22
click at [145, 172] on input "c. The positive correlation coefficient of 0.7 suggests that studying more hour…" at bounding box center [145, 169] width 0 height 4
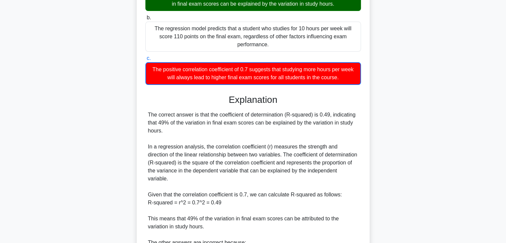
scroll to position [231, 0]
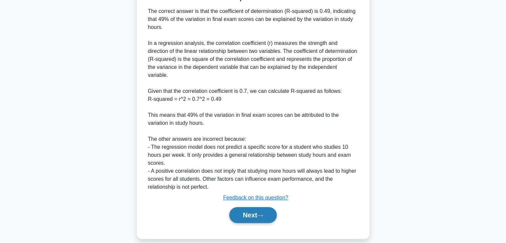
click at [255, 210] on button "Next" at bounding box center [253, 215] width 48 height 16
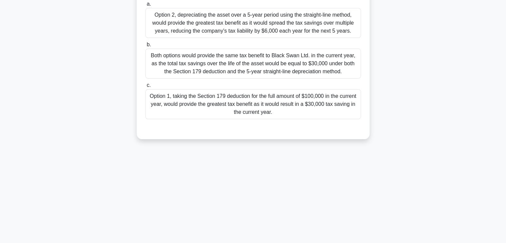
scroll to position [0, 0]
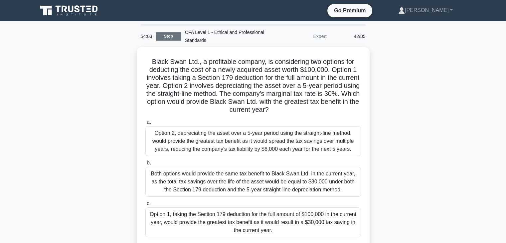
click at [177, 37] on link "Stop" at bounding box center [168, 36] width 25 height 8
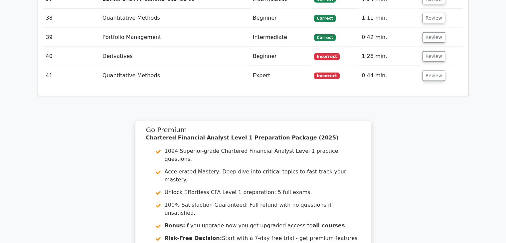
scroll to position [1686, 0]
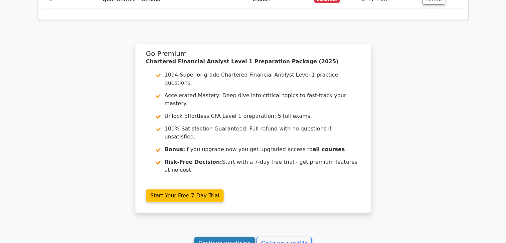
click at [236, 237] on link "Continue practicing" at bounding box center [224, 243] width 61 height 13
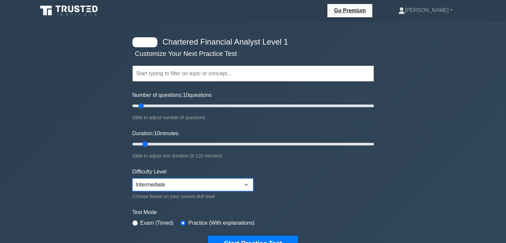
click at [246, 185] on select "Beginner Intermediate Expert" at bounding box center [192, 184] width 121 height 13
select select "expert"
click at [132, 178] on select "Beginner Intermediate Expert" at bounding box center [192, 184] width 121 height 13
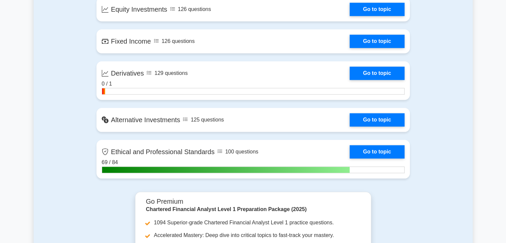
scroll to position [662, 0]
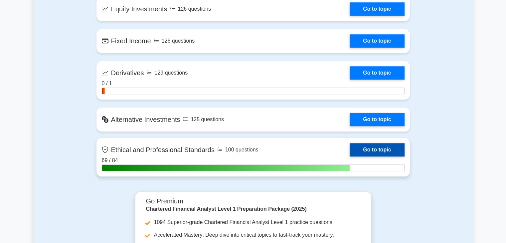
click at [367, 150] on link "Go to topic" at bounding box center [376, 149] width 55 height 13
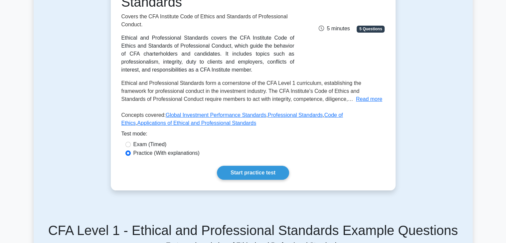
scroll to position [118, 0]
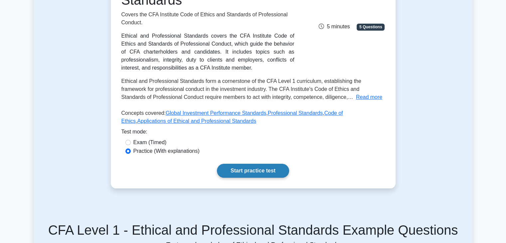
click at [242, 169] on link "Start practice test" at bounding box center [253, 171] width 72 height 14
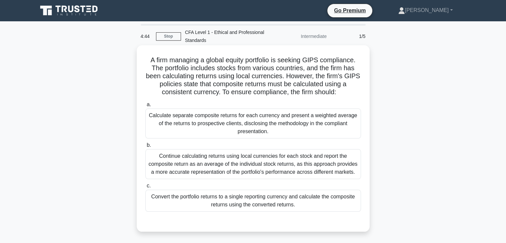
click at [232, 197] on div "Convert the portfolio returns to a single reporting currency and calculate the …" at bounding box center [252, 200] width 215 height 22
click at [145, 188] on input "c. Convert the portfolio returns to a single reporting currency and calculate t…" at bounding box center [145, 186] width 0 height 4
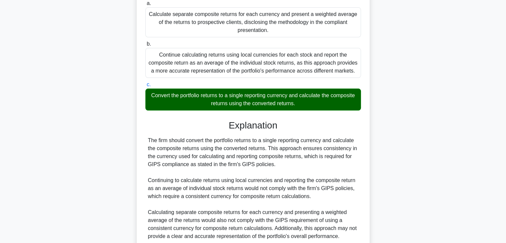
scroll to position [158, 0]
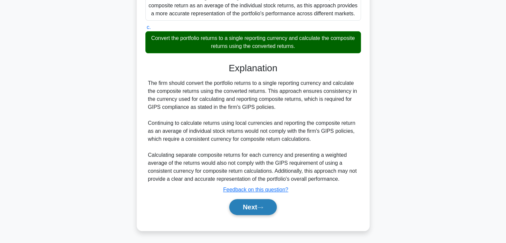
click at [234, 207] on button "Next" at bounding box center [253, 207] width 48 height 16
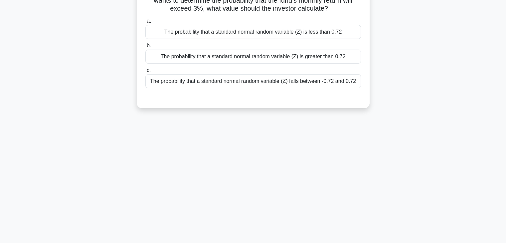
scroll to position [0, 0]
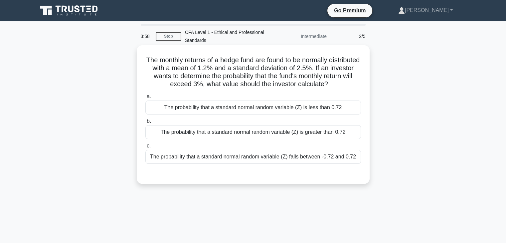
click at [249, 134] on div "The probability that a standard normal random variable (Z) is greater than 0.72" at bounding box center [252, 132] width 215 height 14
click at [145, 123] on input "b. The probability that a standard normal random variable (Z) is greater than 0…" at bounding box center [145, 121] width 0 height 4
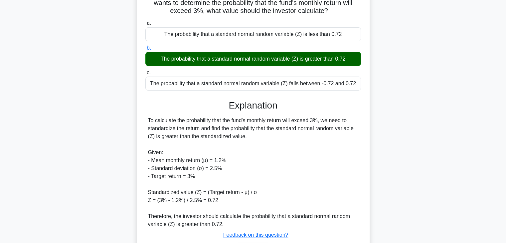
scroll to position [118, 0]
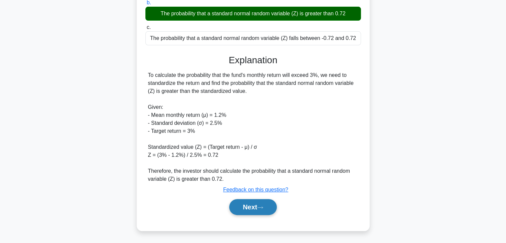
click at [246, 206] on button "Next" at bounding box center [253, 207] width 48 height 16
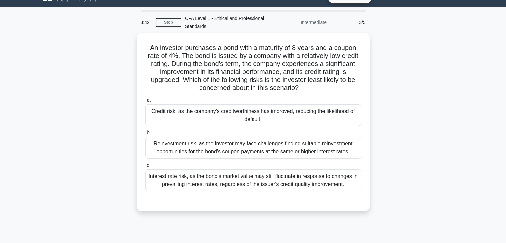
scroll to position [13, 0]
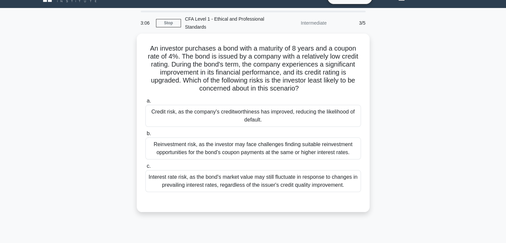
click at [252, 170] on div "Interest rate risk, as the bond's market value may still fluctuate in response …" at bounding box center [252, 181] width 215 height 22
click at [145, 168] on input "c. Interest rate risk, as the bond's market value may still fluctuate in respon…" at bounding box center [145, 166] width 0 height 4
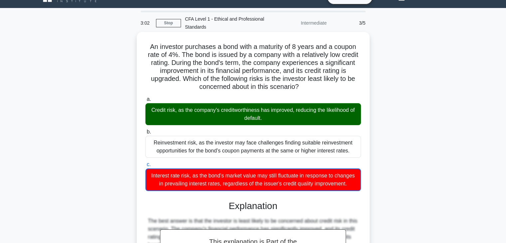
scroll to position [143, 0]
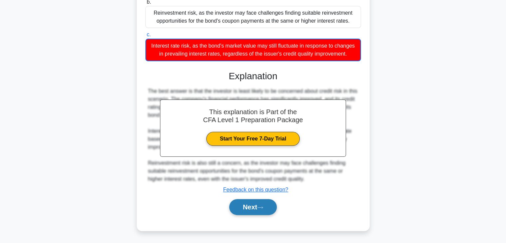
click at [250, 212] on button "Next" at bounding box center [253, 207] width 48 height 16
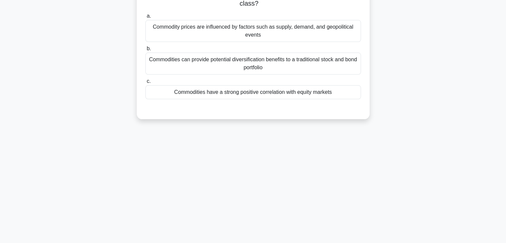
scroll to position [0, 0]
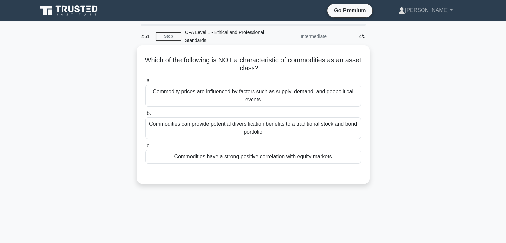
click at [260, 134] on div "Commodities can provide potential diversification benefits to a traditional sto…" at bounding box center [252, 128] width 215 height 22
click at [145, 115] on input "b. Commodities can provide potential diversification benefits to a traditional …" at bounding box center [145, 113] width 0 height 4
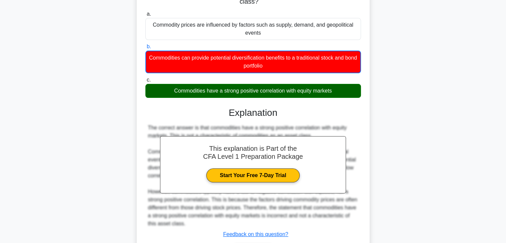
scroll to position [117, 0]
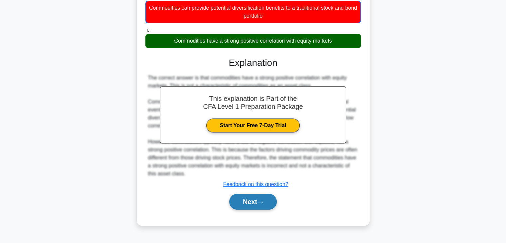
click at [257, 202] on button "Next" at bounding box center [253, 201] width 48 height 16
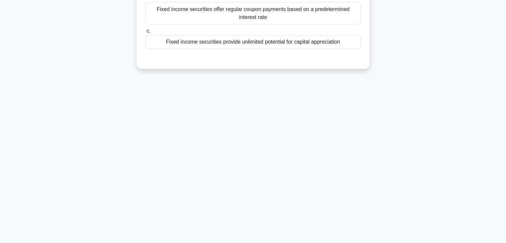
scroll to position [0, 0]
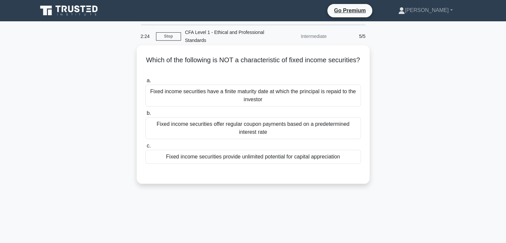
click at [261, 163] on div "Fixed income securities provide unlimited potential for capital appreciation" at bounding box center [252, 157] width 215 height 14
click at [145, 148] on input "c. Fixed income securities provide unlimited potential for capital appreciation" at bounding box center [145, 146] width 0 height 4
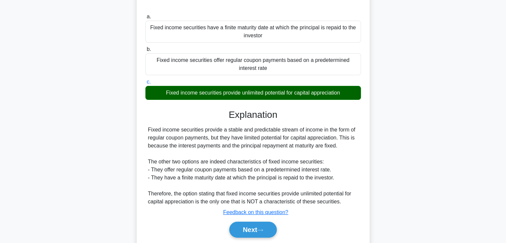
scroll to position [117, 0]
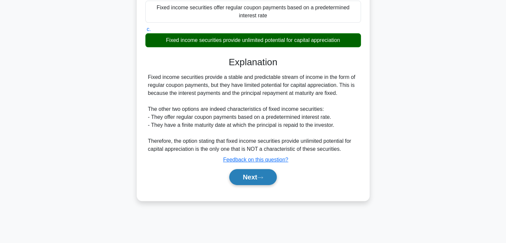
click at [260, 181] on button "Next" at bounding box center [253, 177] width 48 height 16
click at [255, 177] on button "Next" at bounding box center [253, 177] width 48 height 16
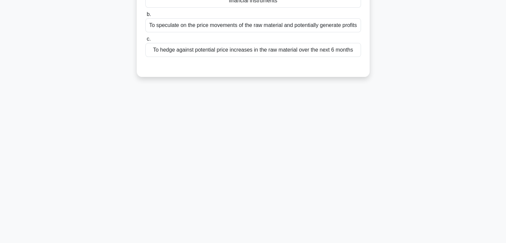
scroll to position [102, 0]
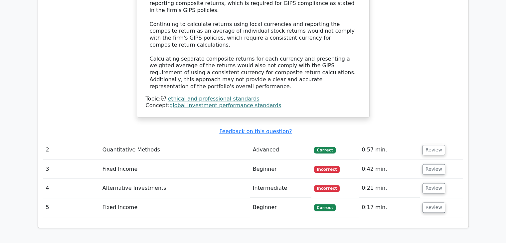
scroll to position [761, 0]
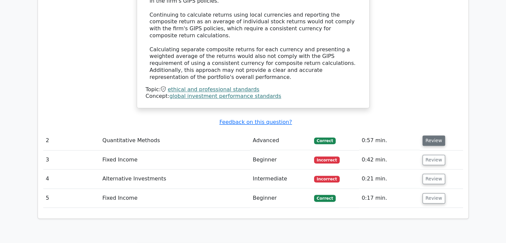
click at [427, 135] on button "Review" at bounding box center [433, 140] width 23 height 10
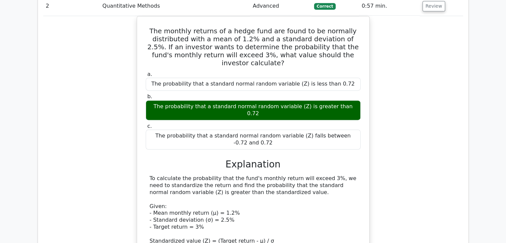
scroll to position [894, 0]
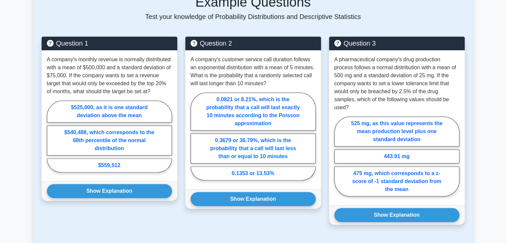
scroll to position [277, 0]
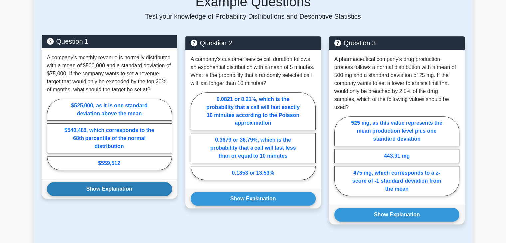
click at [141, 188] on button "Show Explanation" at bounding box center [109, 189] width 125 height 14
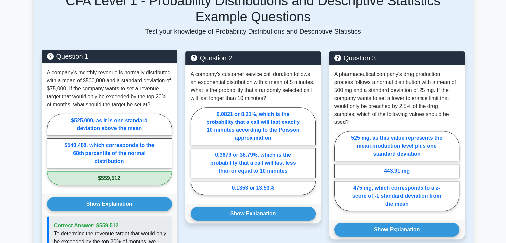
scroll to position [260, 0]
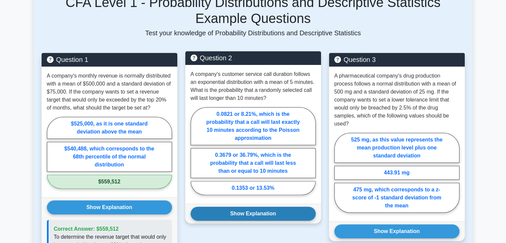
click at [240, 216] on button "Show Explanation" at bounding box center [252, 213] width 125 height 14
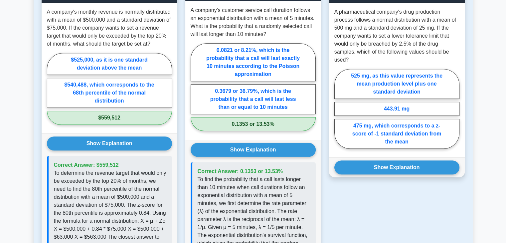
scroll to position [325, 0]
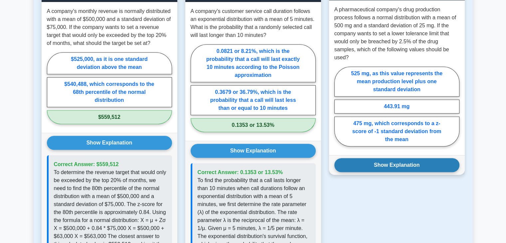
click at [362, 167] on button "Show Explanation" at bounding box center [396, 165] width 125 height 14
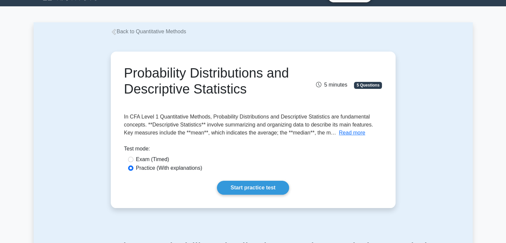
scroll to position [14, 0]
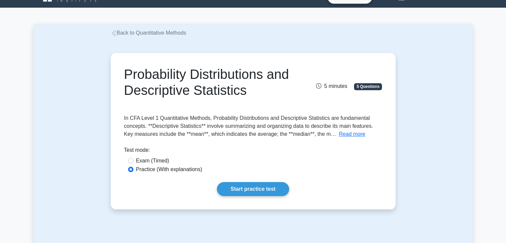
click at [113, 34] on icon at bounding box center [114, 33] width 6 height 6
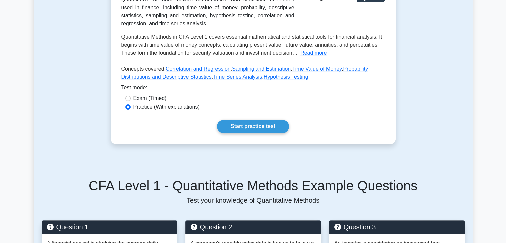
scroll to position [131, 0]
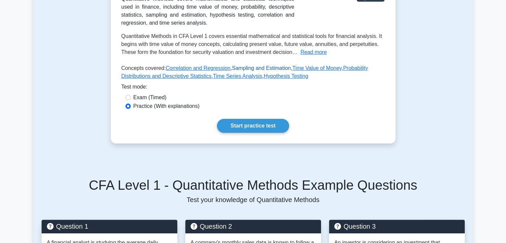
click at [255, 70] on link "Sampling and Estimation" at bounding box center [261, 68] width 59 height 6
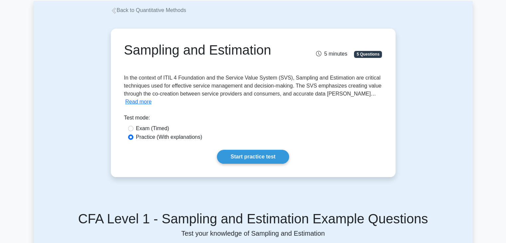
scroll to position [37, 0]
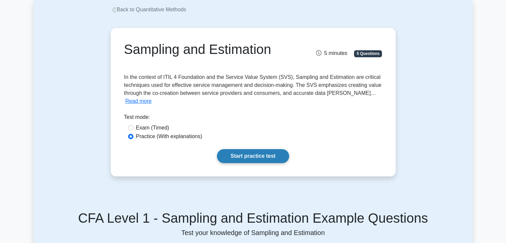
click at [255, 149] on link "Start practice test" at bounding box center [253, 156] width 72 height 14
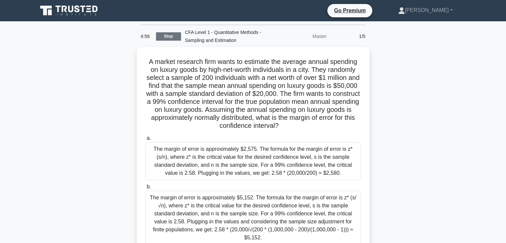
click at [164, 40] on link "Stop" at bounding box center [168, 36] width 25 height 8
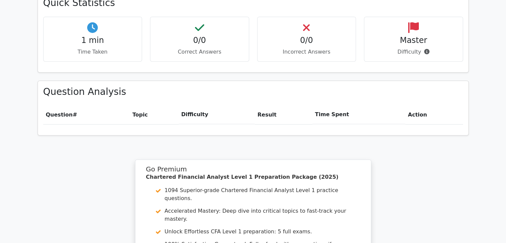
scroll to position [546, 0]
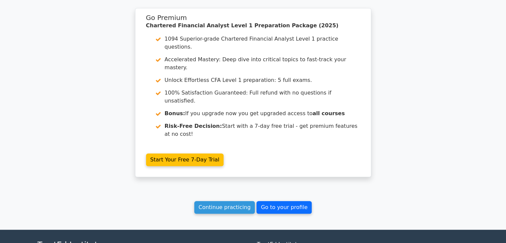
click at [268, 201] on link "Go to your profile" at bounding box center [283, 207] width 55 height 13
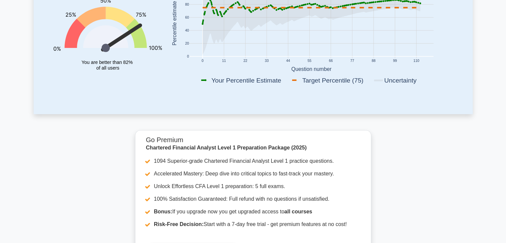
scroll to position [59, 0]
